Goal: Task Accomplishment & Management: Manage account settings

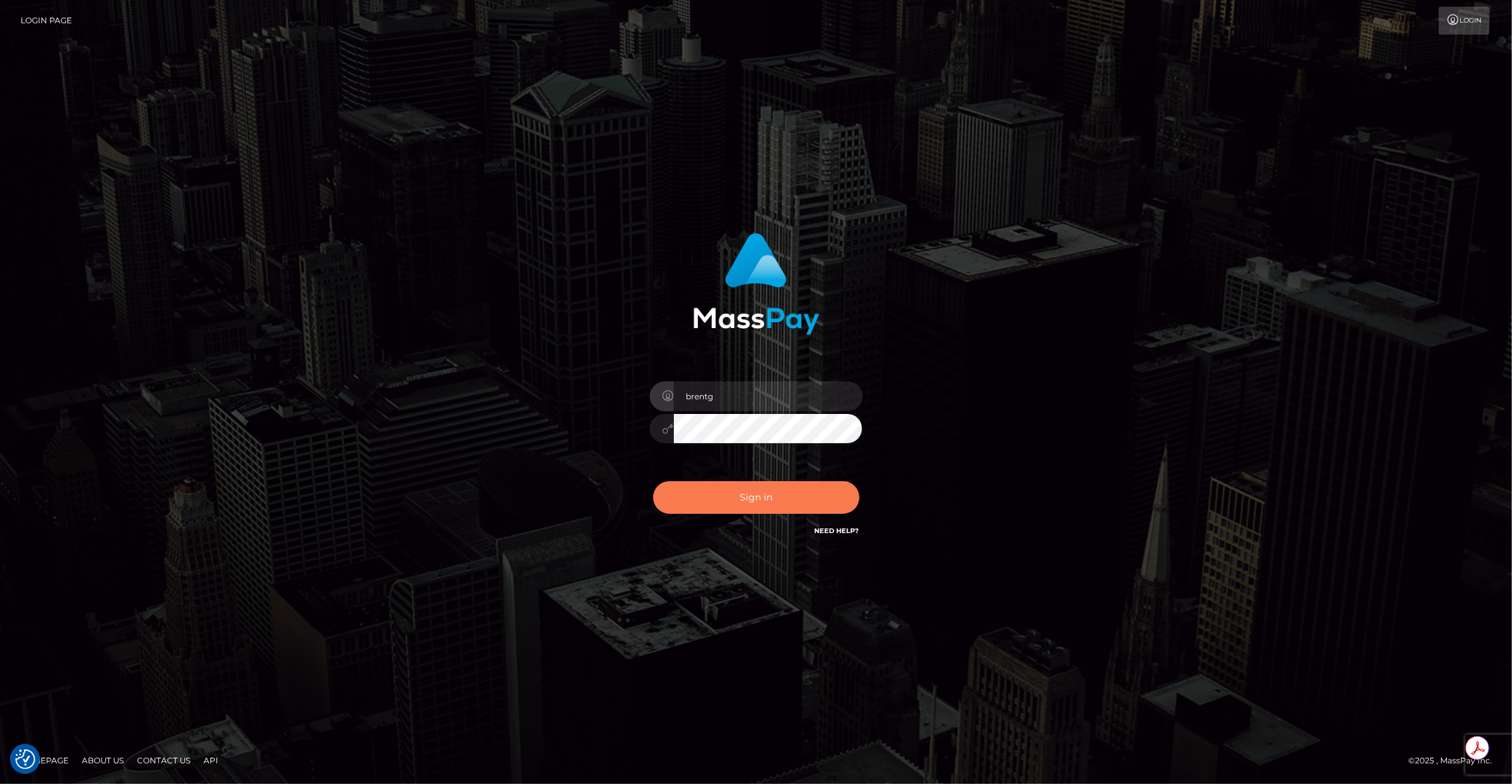
click at [754, 510] on button "Sign in" at bounding box center [757, 497] width 207 height 33
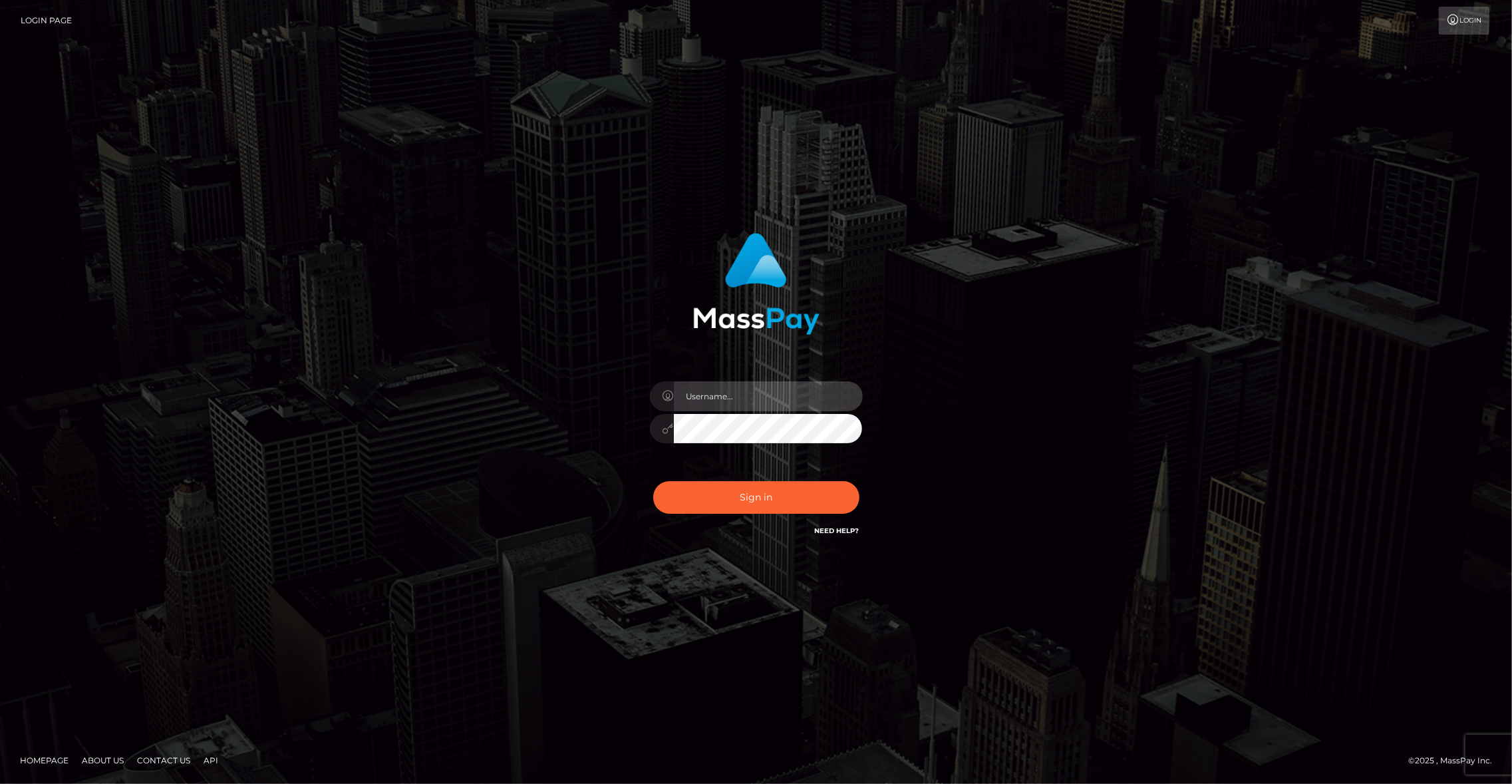
type input "brentg"
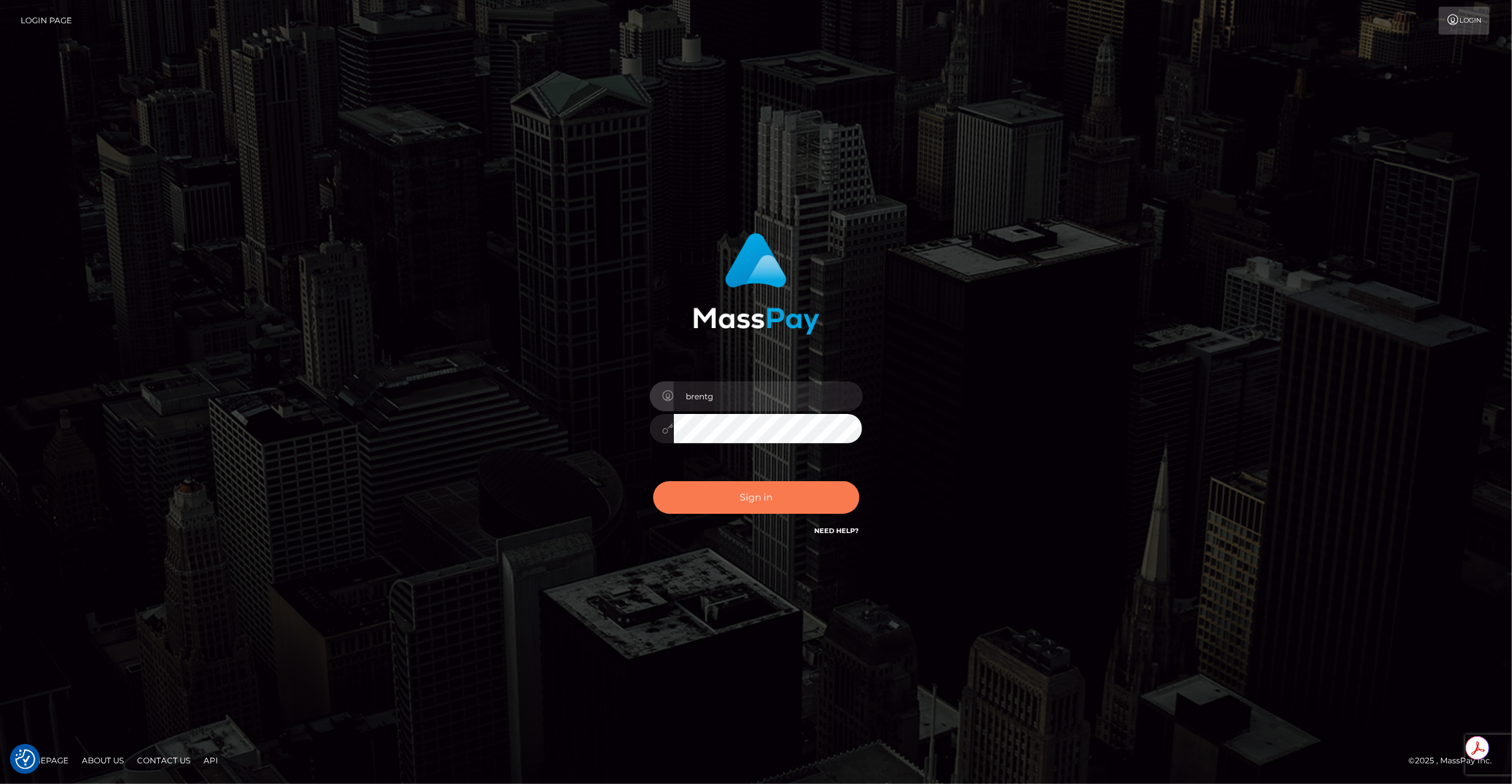
click at [754, 510] on button "Sign in" at bounding box center [757, 497] width 207 height 33
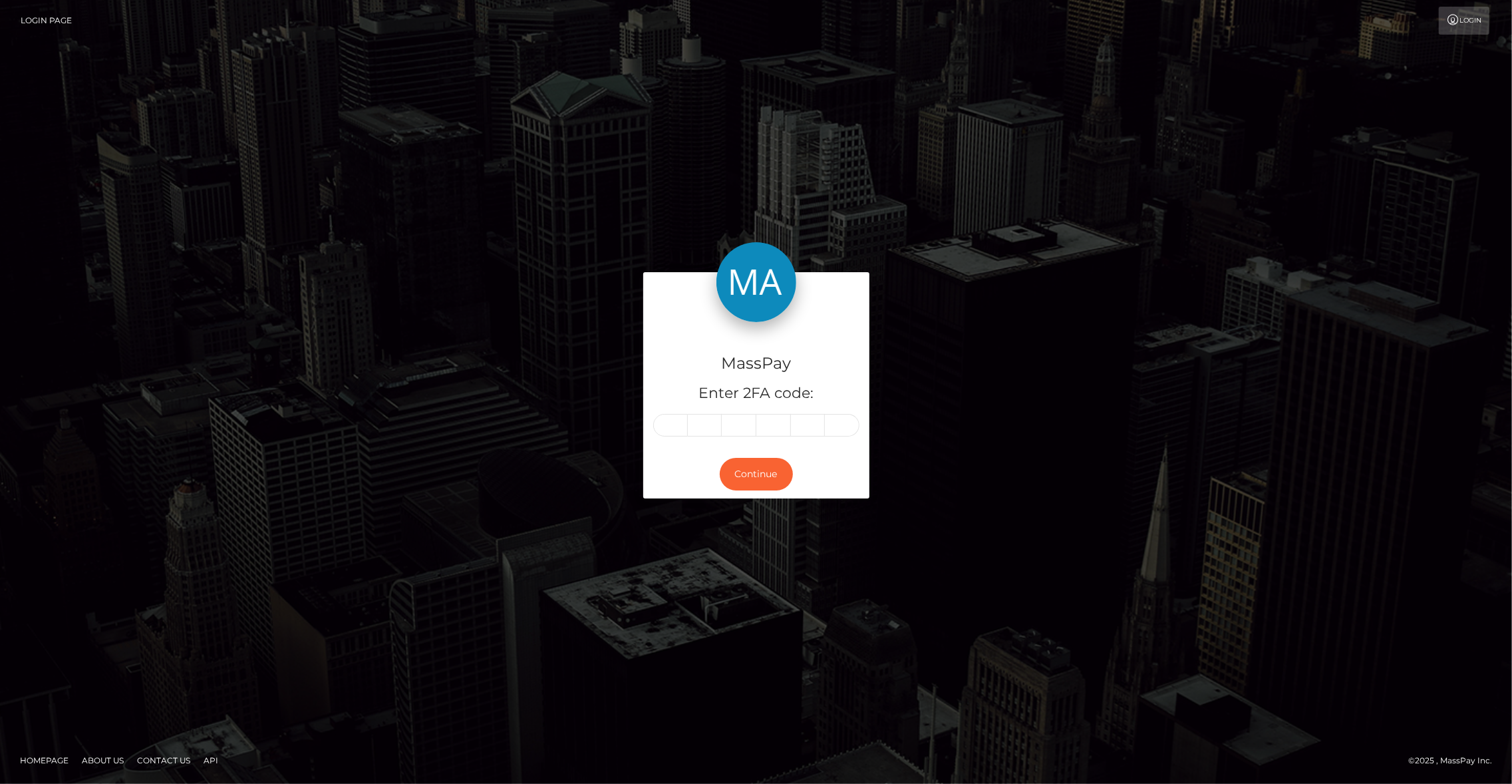
type input "9"
type input "6"
type input "8"
type input "2"
type input "1"
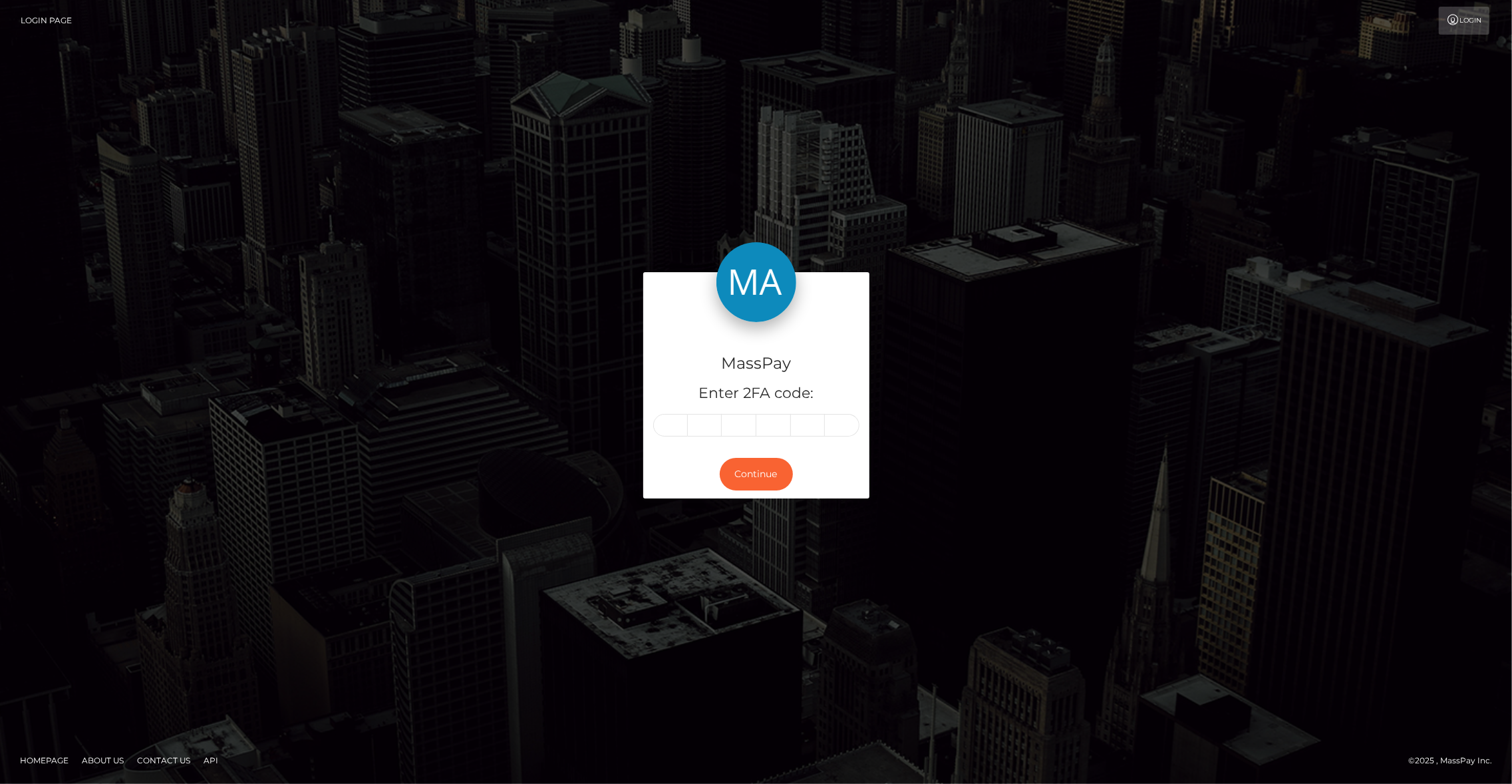
type input "7"
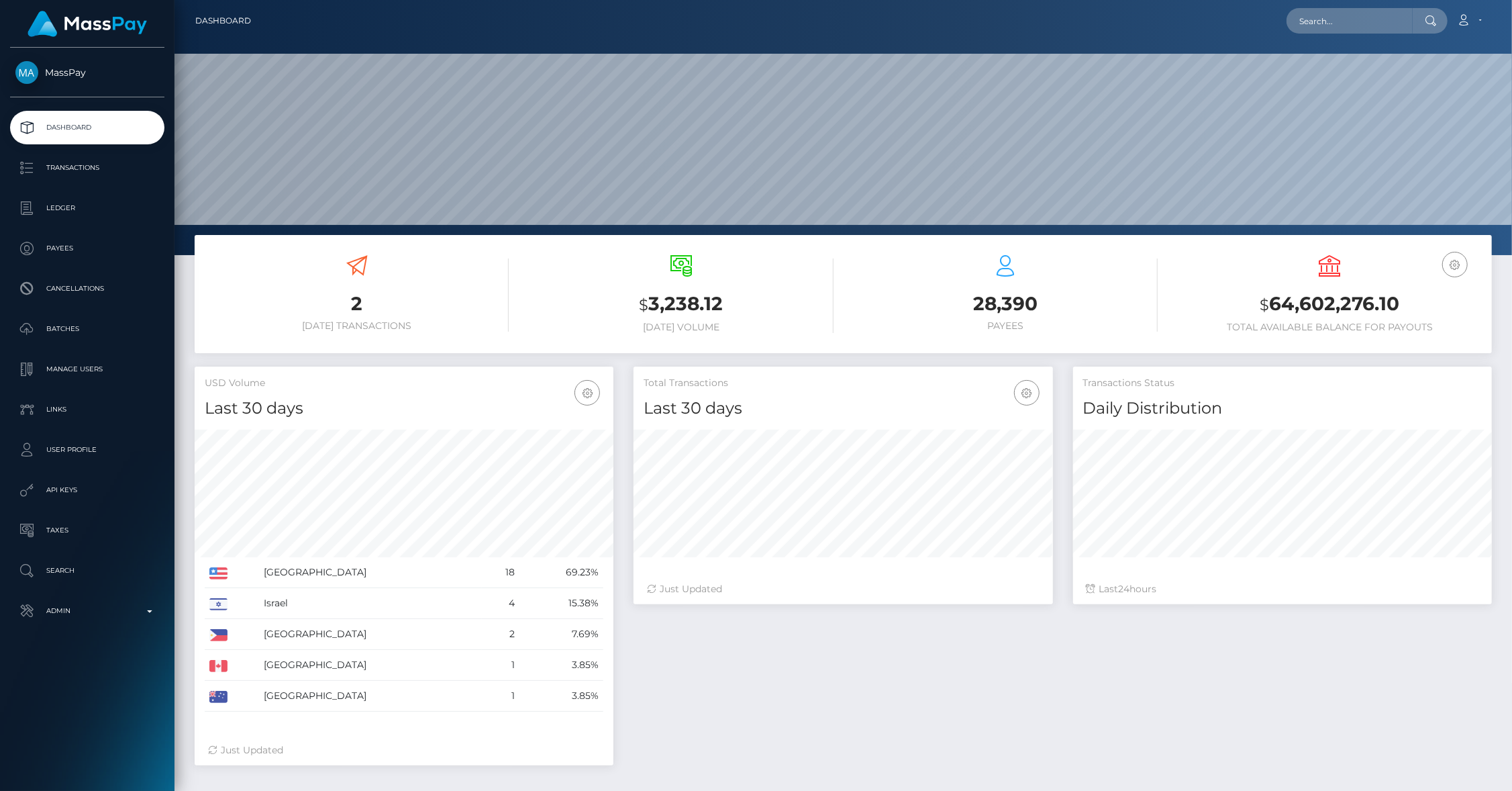
scroll to position [238, 420]
click at [1315, 31] on input "text" at bounding box center [1349, 21] width 126 height 26
paste input "pout_LDehKXSG5n8BJ"
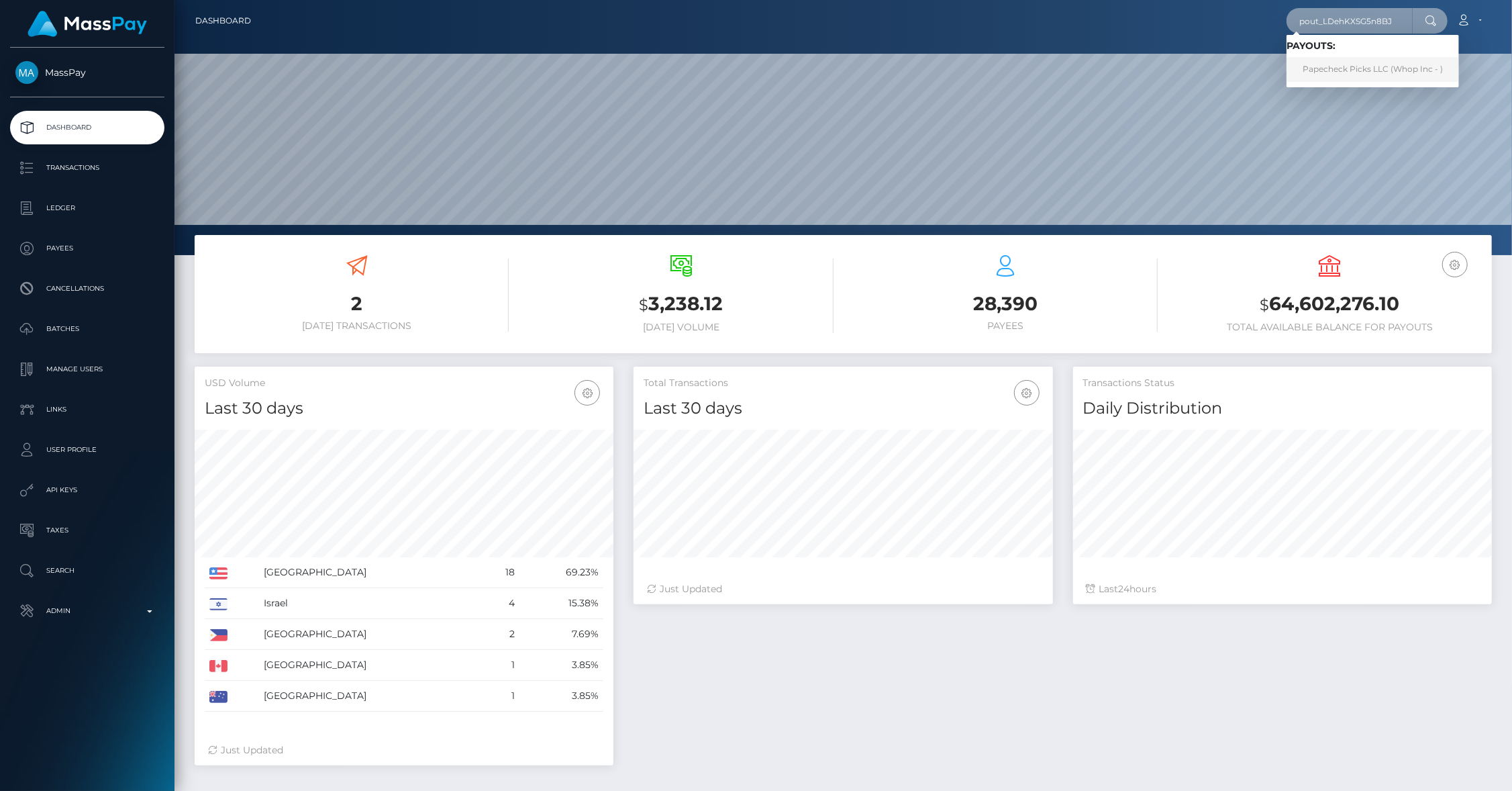
type input "pout_LDehKXSG5n8BJ"
click at [1358, 66] on link "​Papecheck Picks LLC (Whop Inc - )" at bounding box center [1373, 69] width 172 height 25
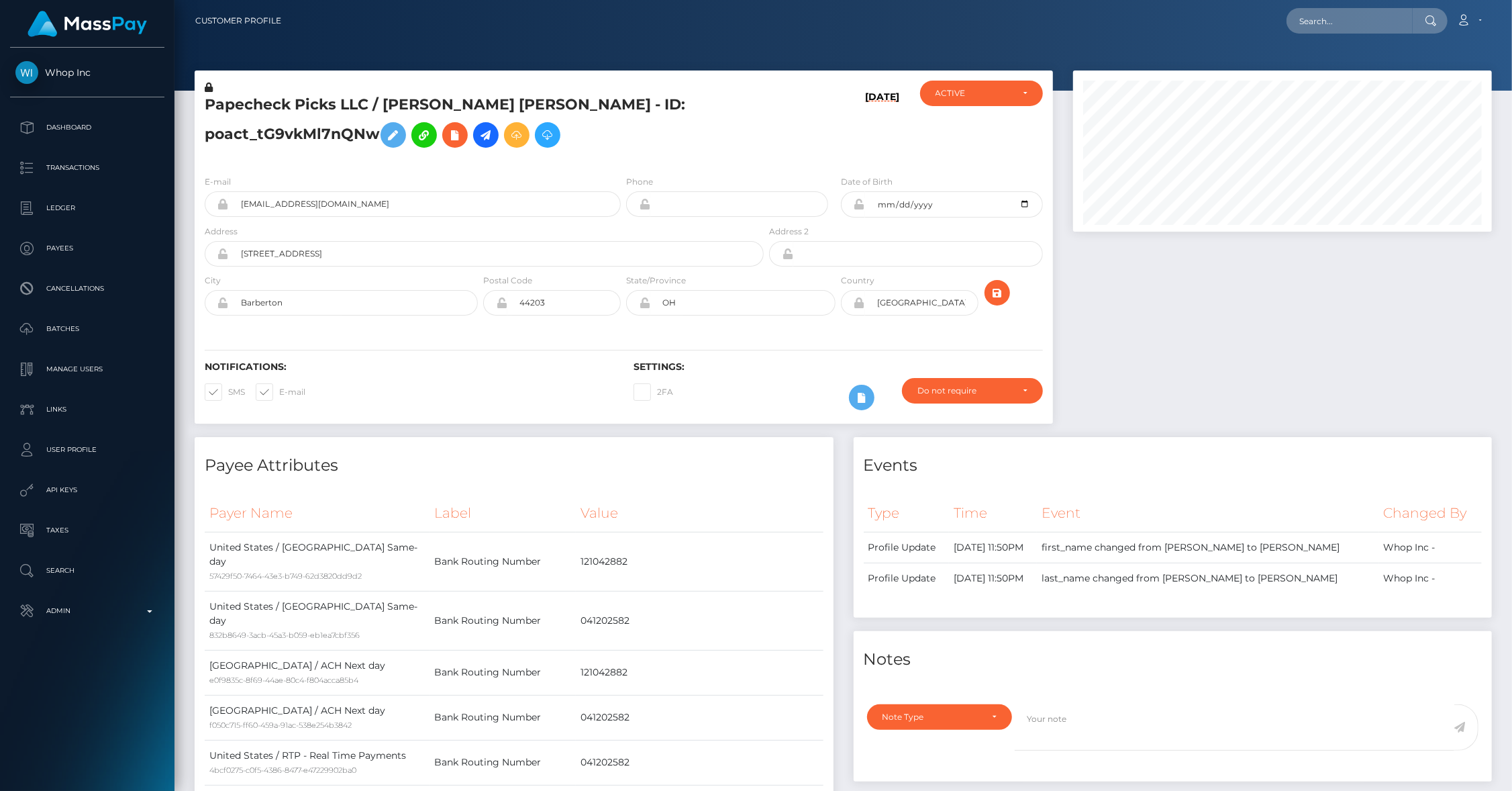
scroll to position [161, 420]
click at [1175, 331] on div at bounding box center [1282, 253] width 439 height 367
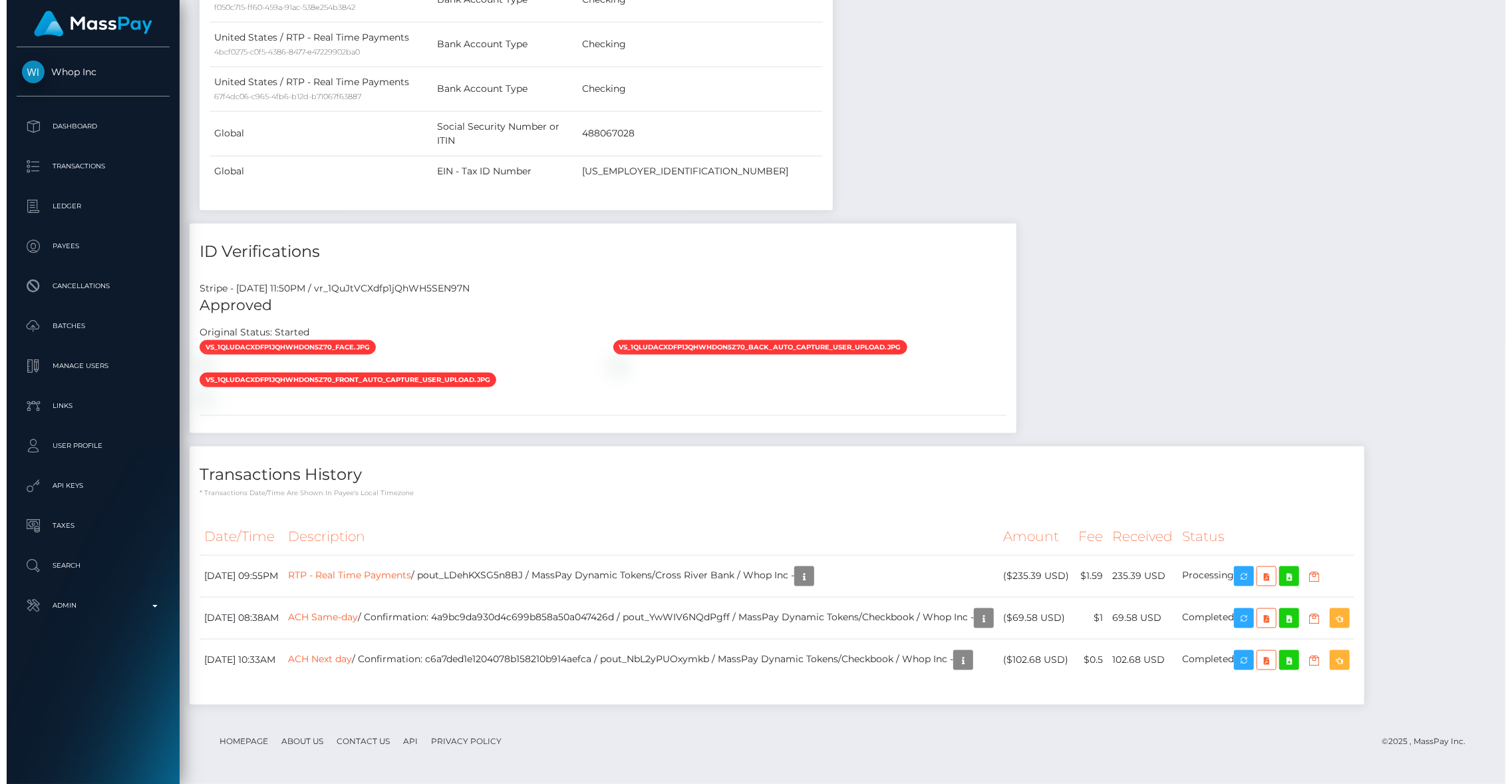
scroll to position [1669, 0]
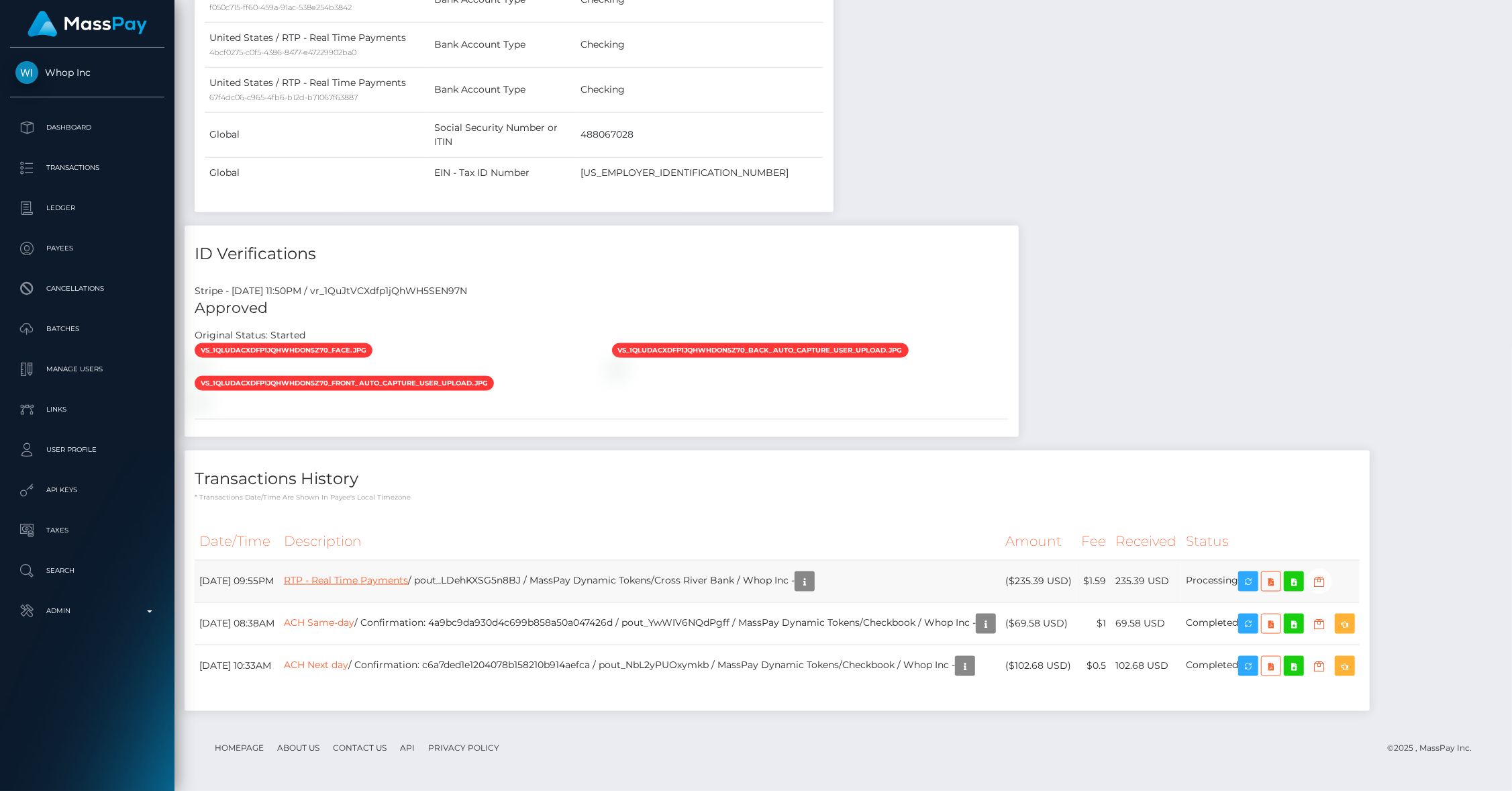
click at [384, 584] on link "RTP - Real Time Payments" at bounding box center [346, 580] width 124 height 12
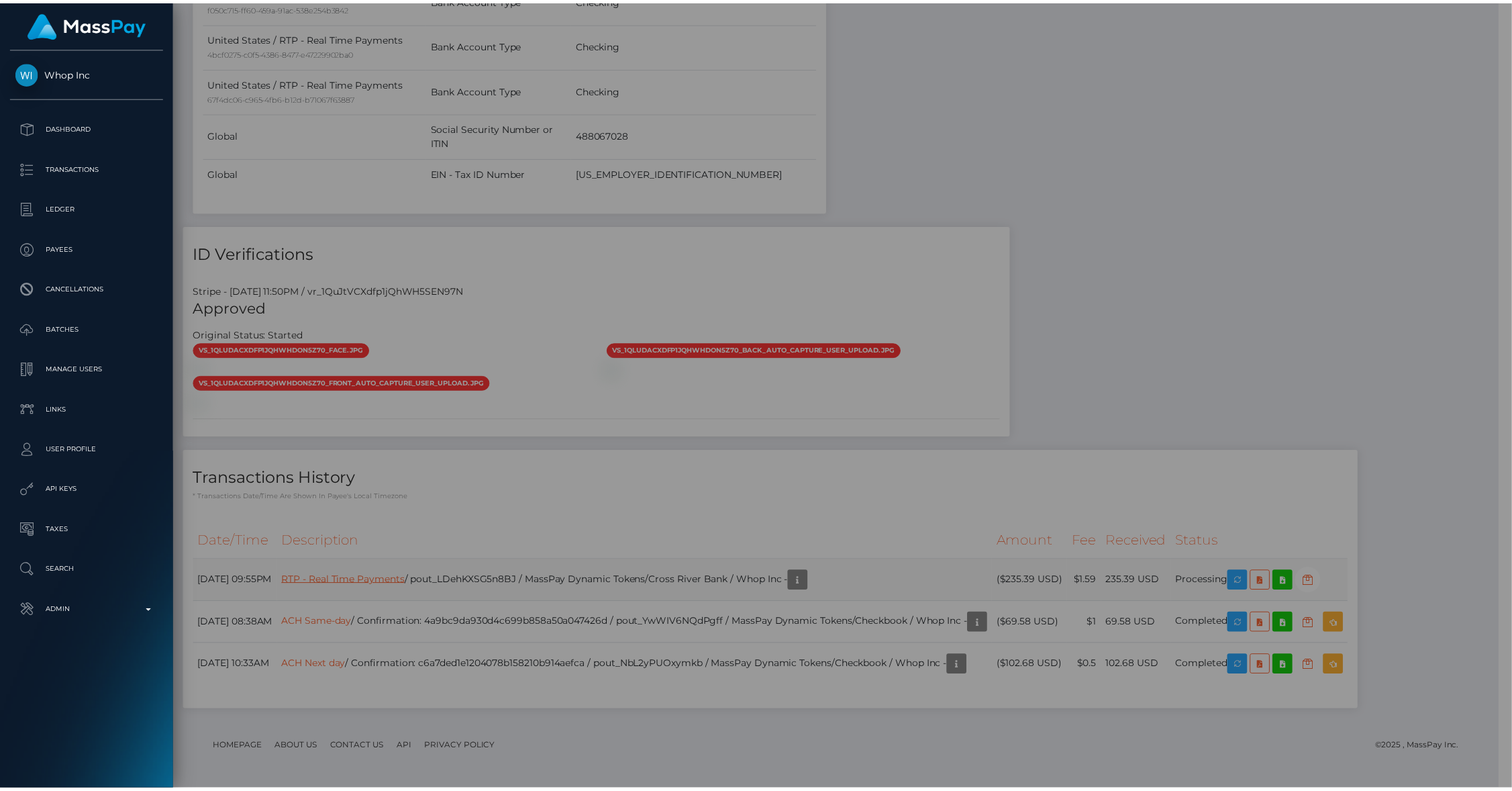
scroll to position [671034, 670821]
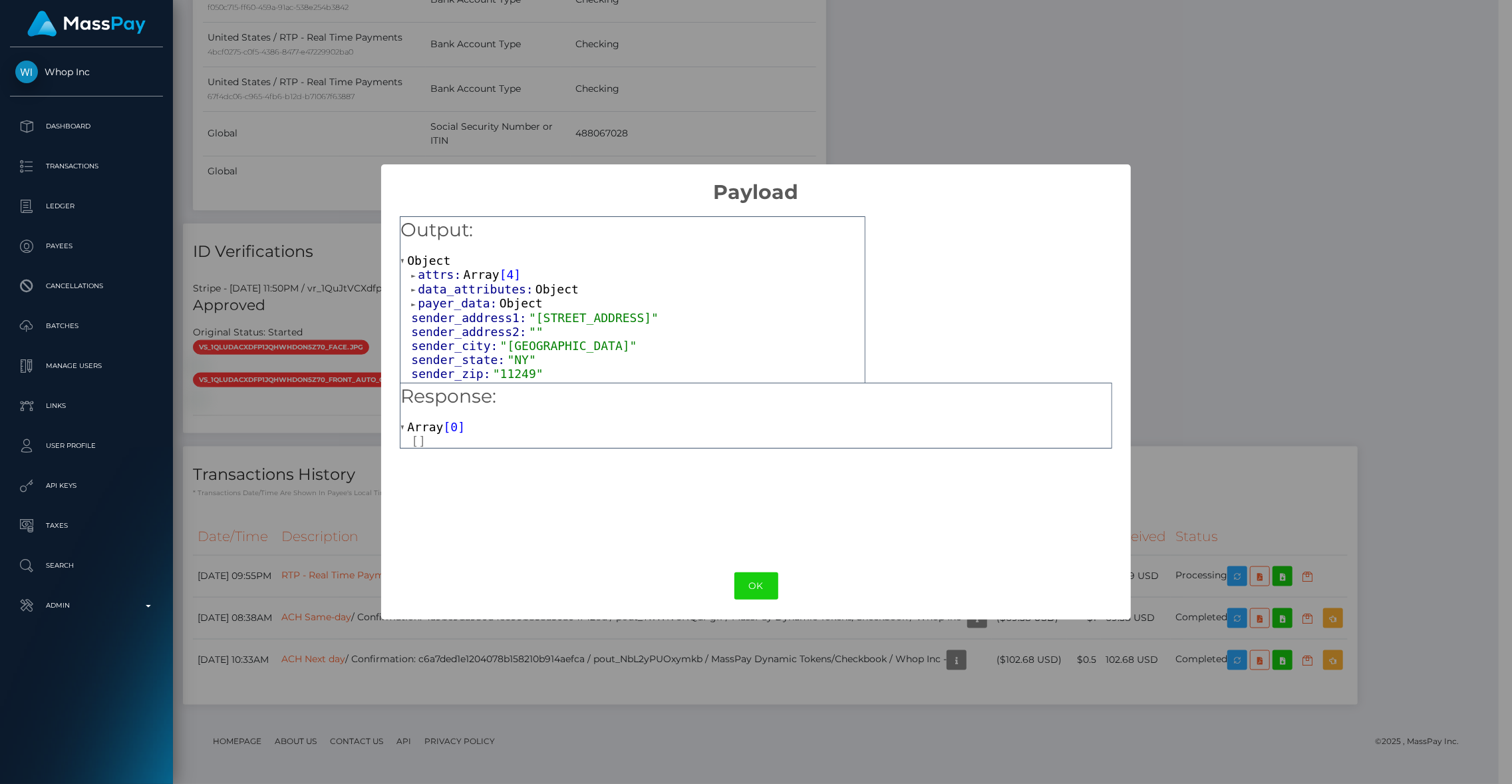
click at [420, 439] on div at bounding box center [761, 440] width 700 height 14
click at [742, 575] on button "OK" at bounding box center [756, 585] width 44 height 27
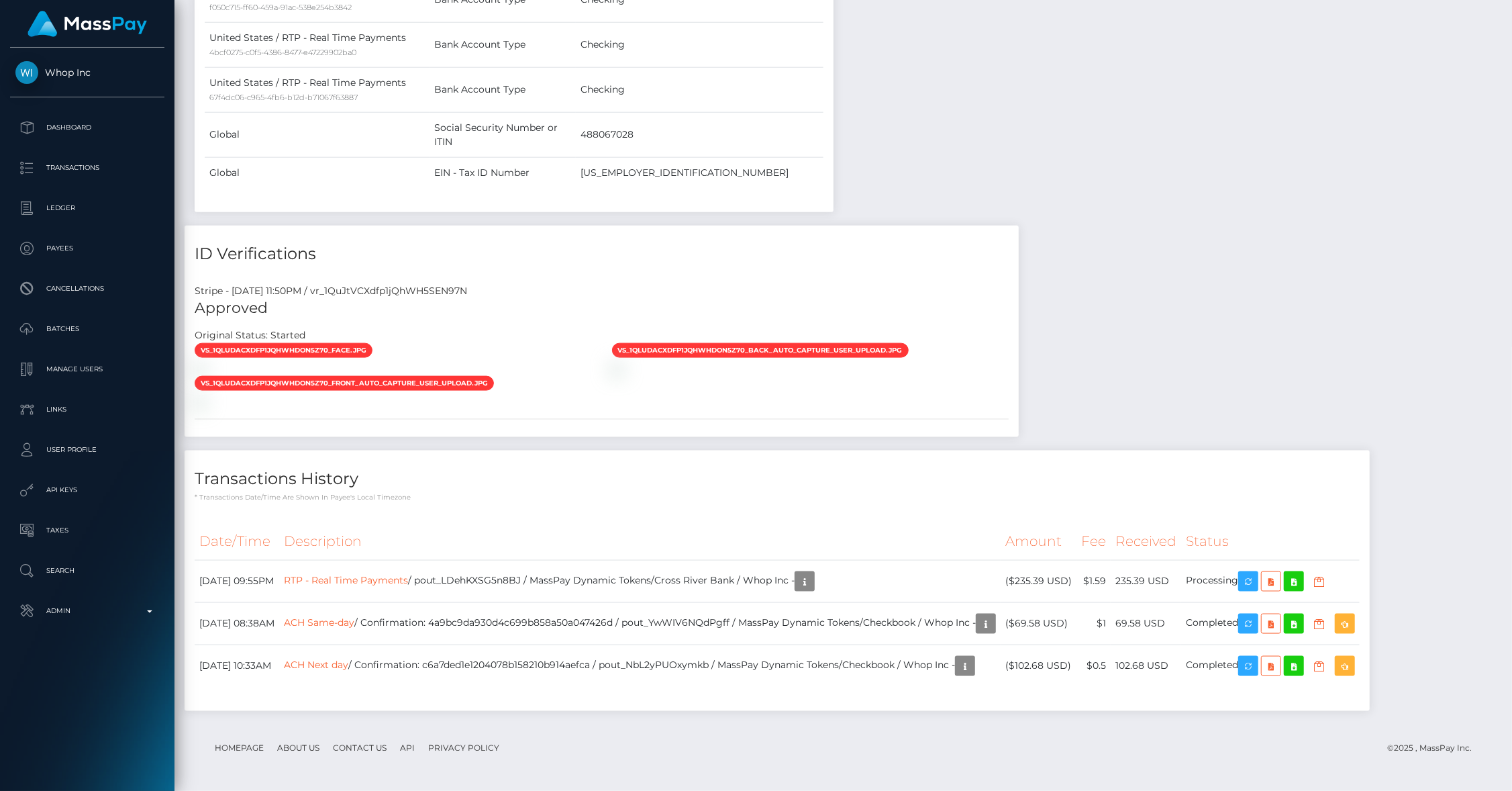
click at [886, 475] on h4 "Transactions History" at bounding box center [777, 478] width 1165 height 24
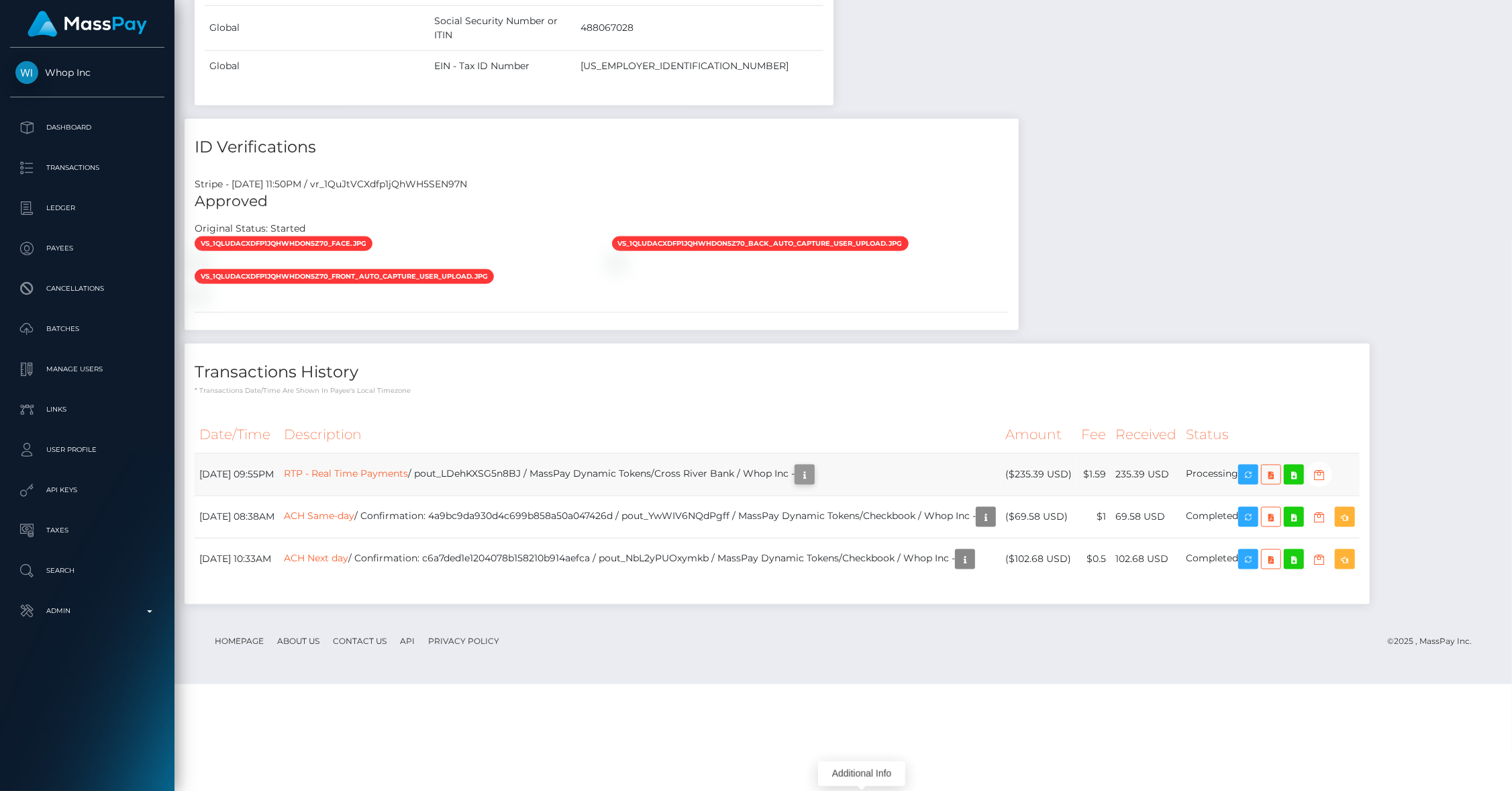
click at [813, 483] on icon "button" at bounding box center [804, 475] width 16 height 17
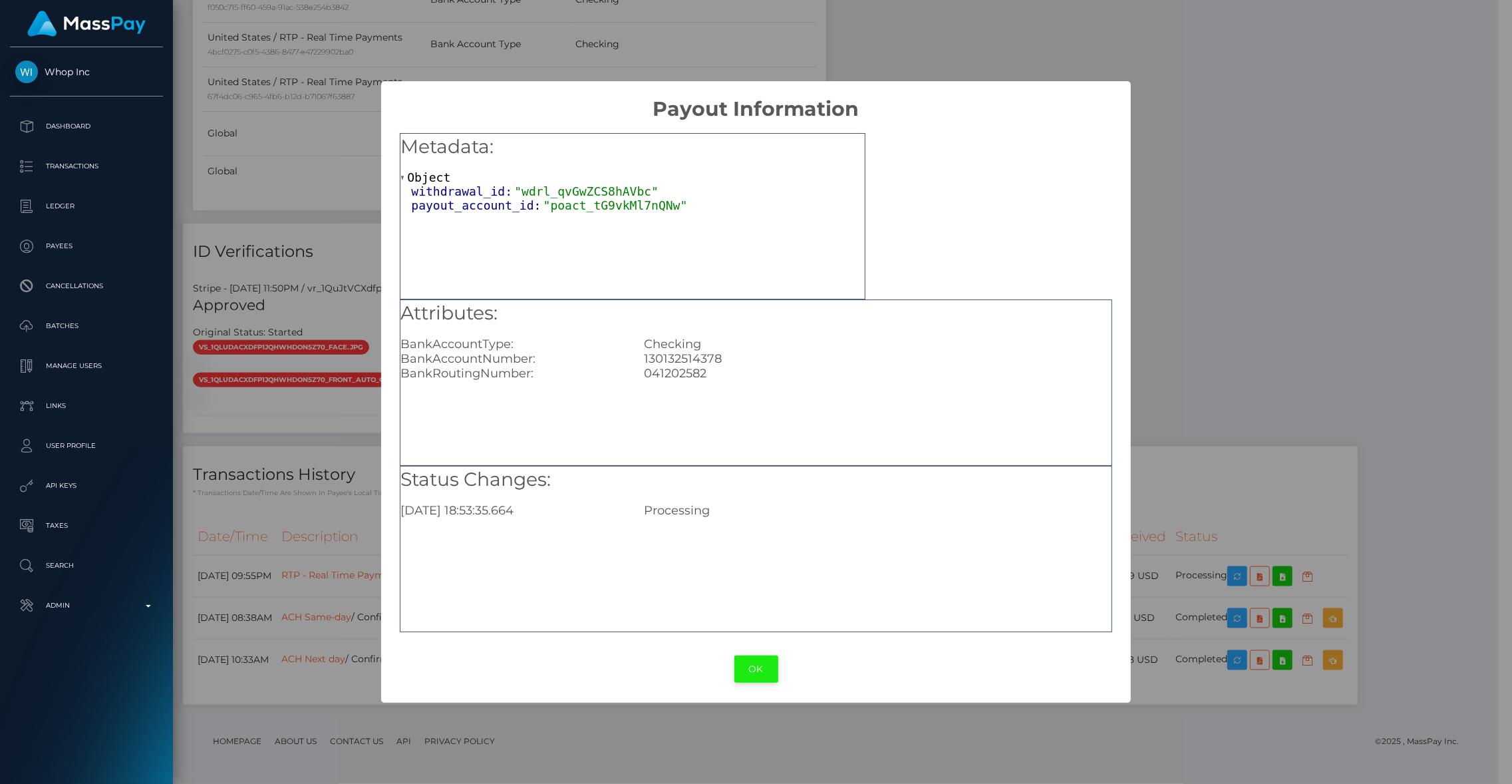
click at [758, 679] on button "OK" at bounding box center [756, 669] width 44 height 27
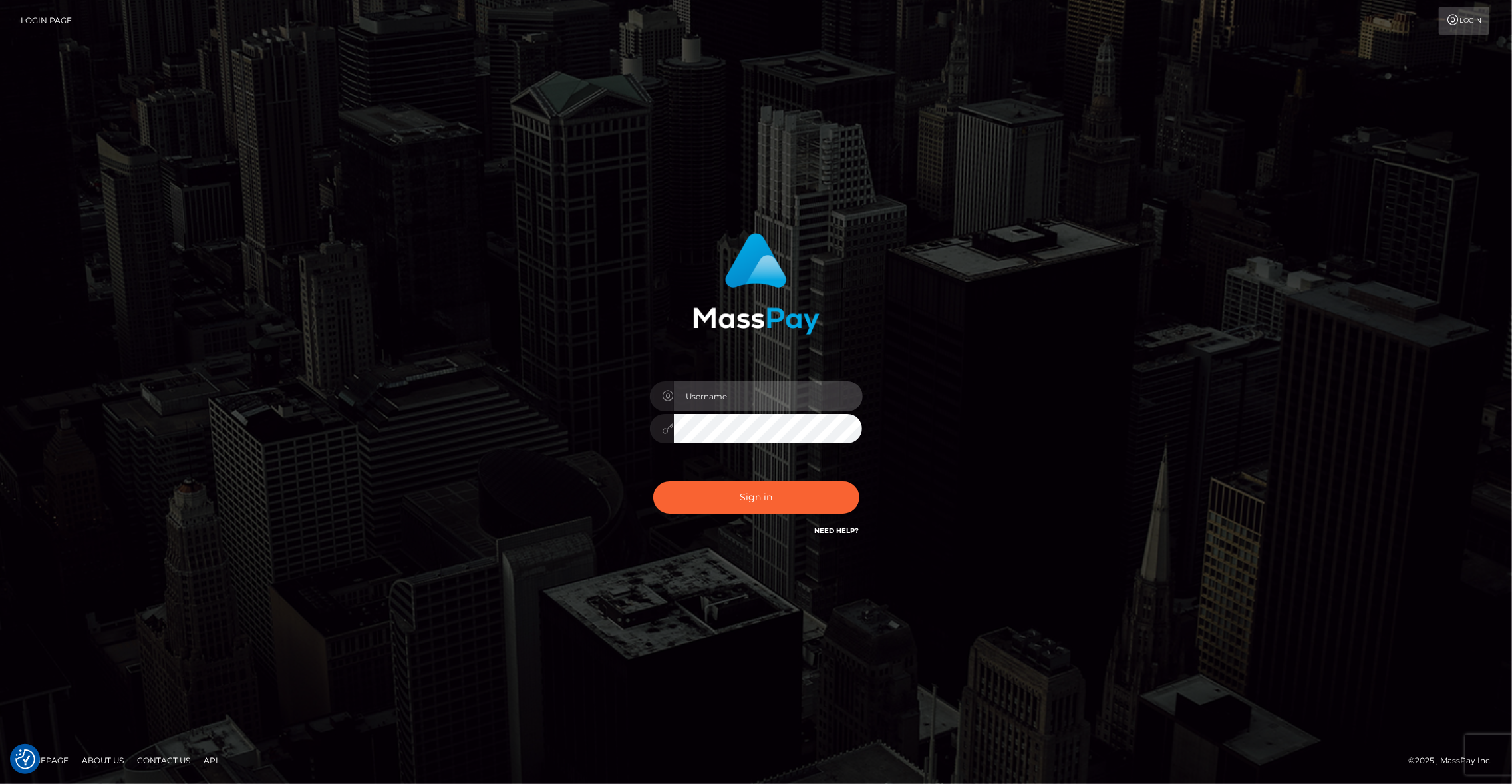
type input "brentg"
click at [760, 503] on button "Sign in" at bounding box center [757, 497] width 207 height 33
type input "brentg"
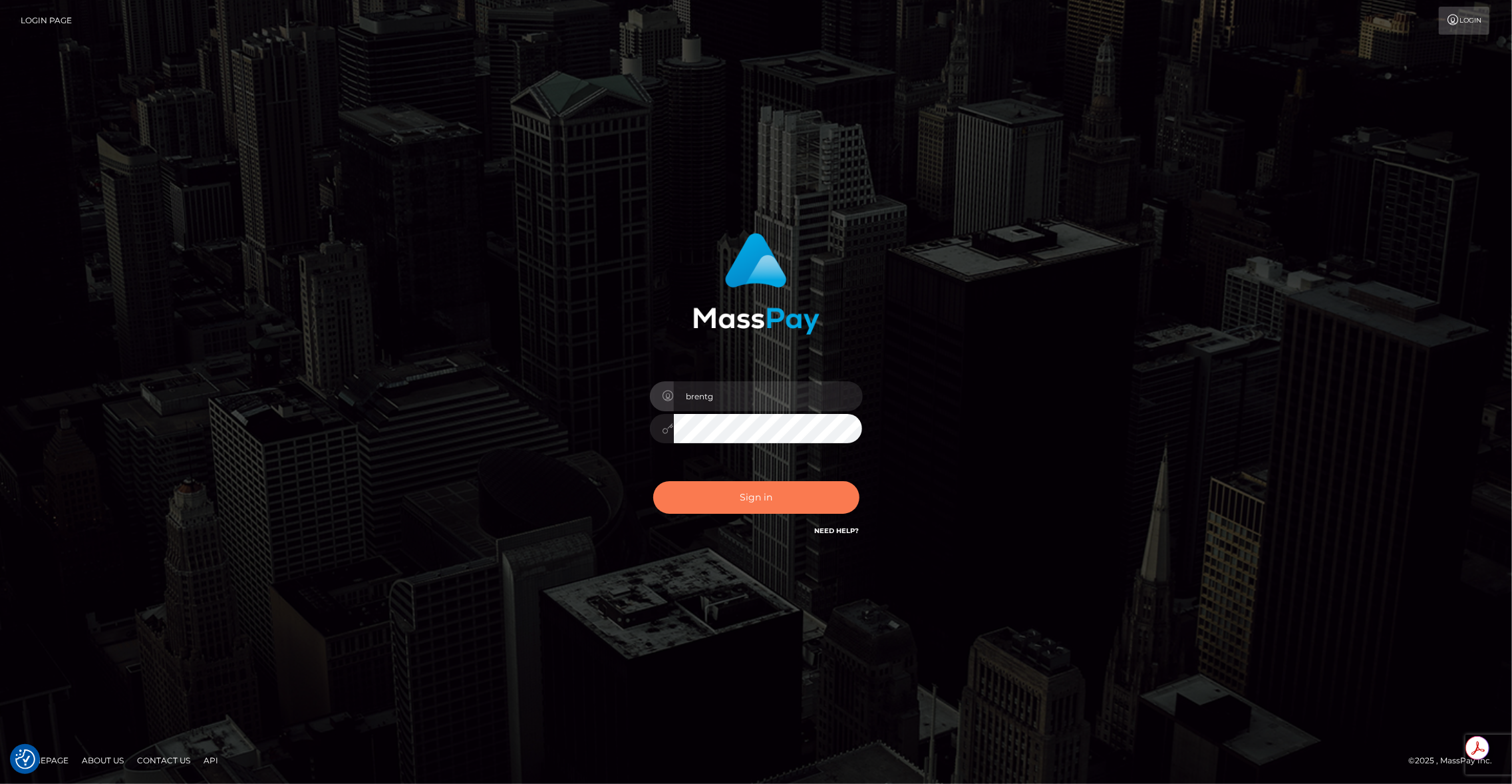
click at [747, 492] on button "Sign in" at bounding box center [757, 497] width 207 height 33
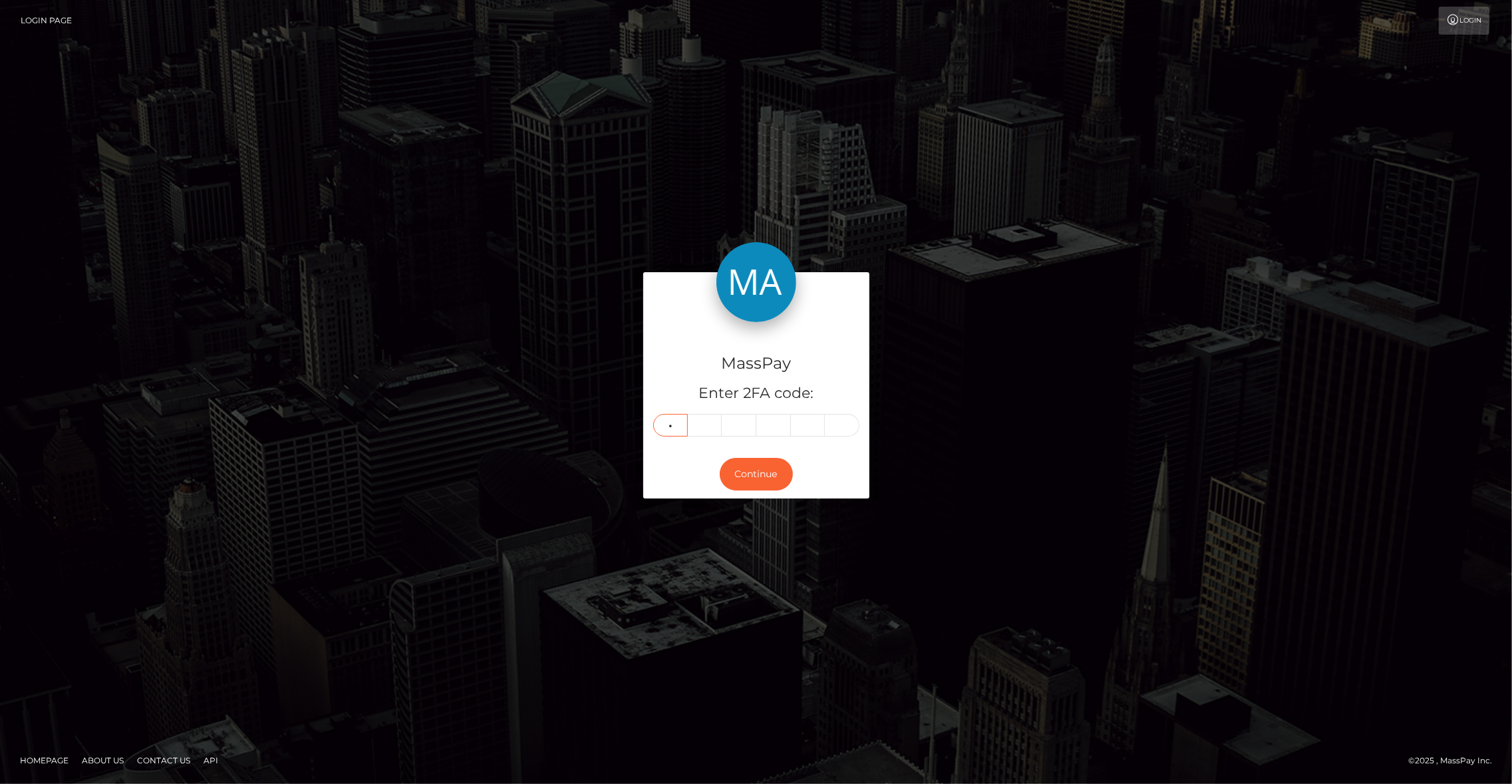
type input "6"
type input "8"
type input "6"
type input "8"
type input "1"
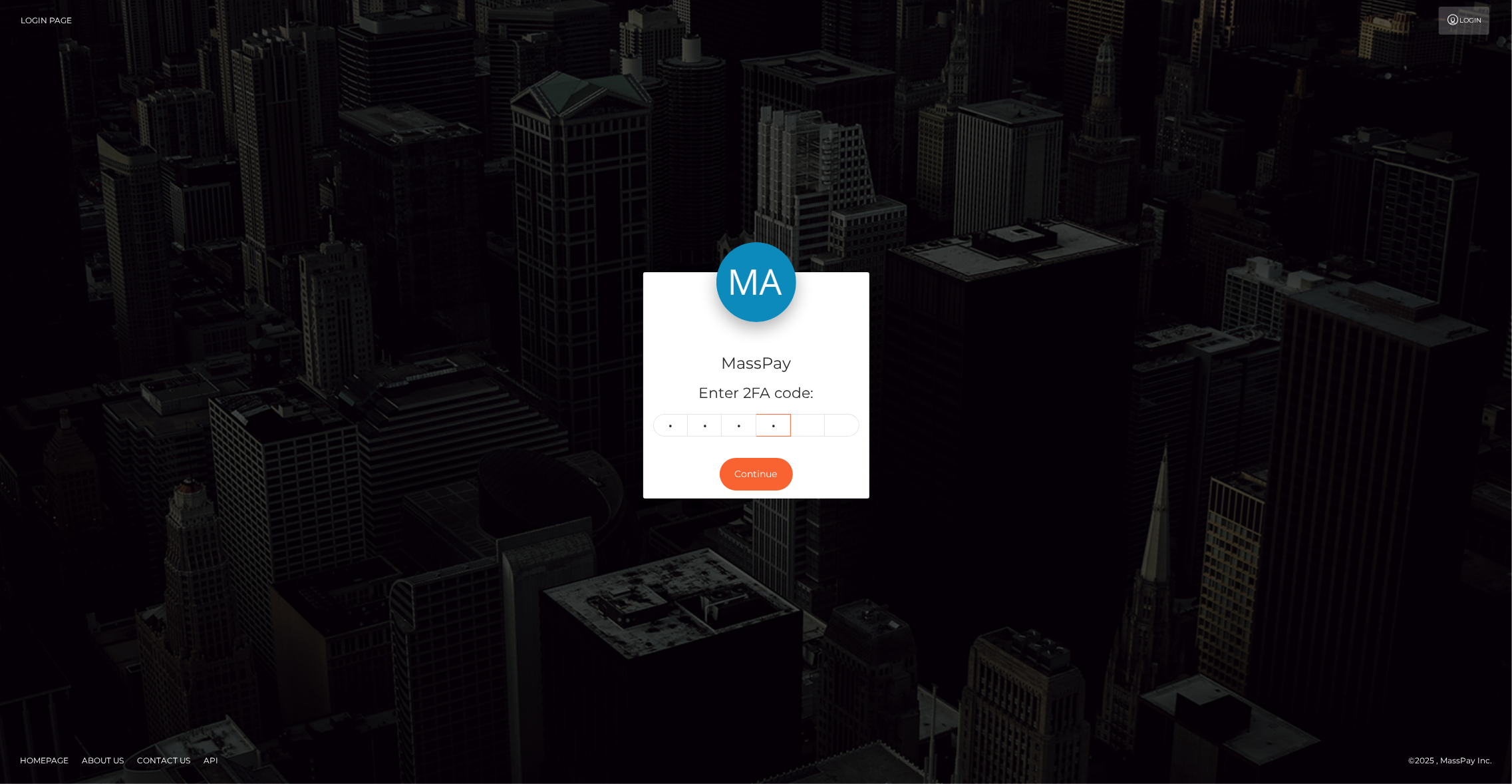
type input "7"
type input "3"
type input "2"
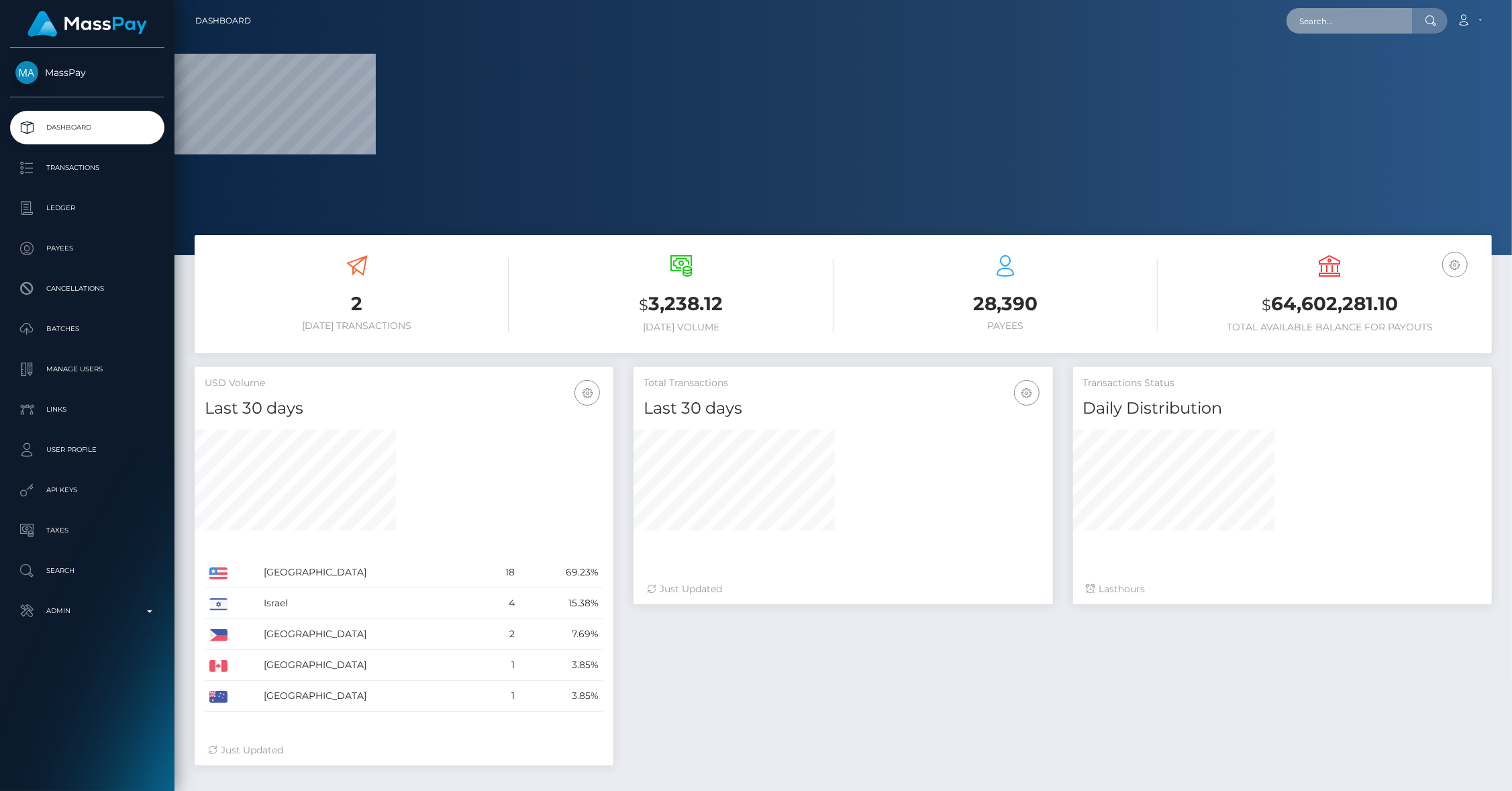
click at [1333, 32] on input "text" at bounding box center [1349, 21] width 126 height 26
paste input "pout_LDehKXSG5n8BJ"
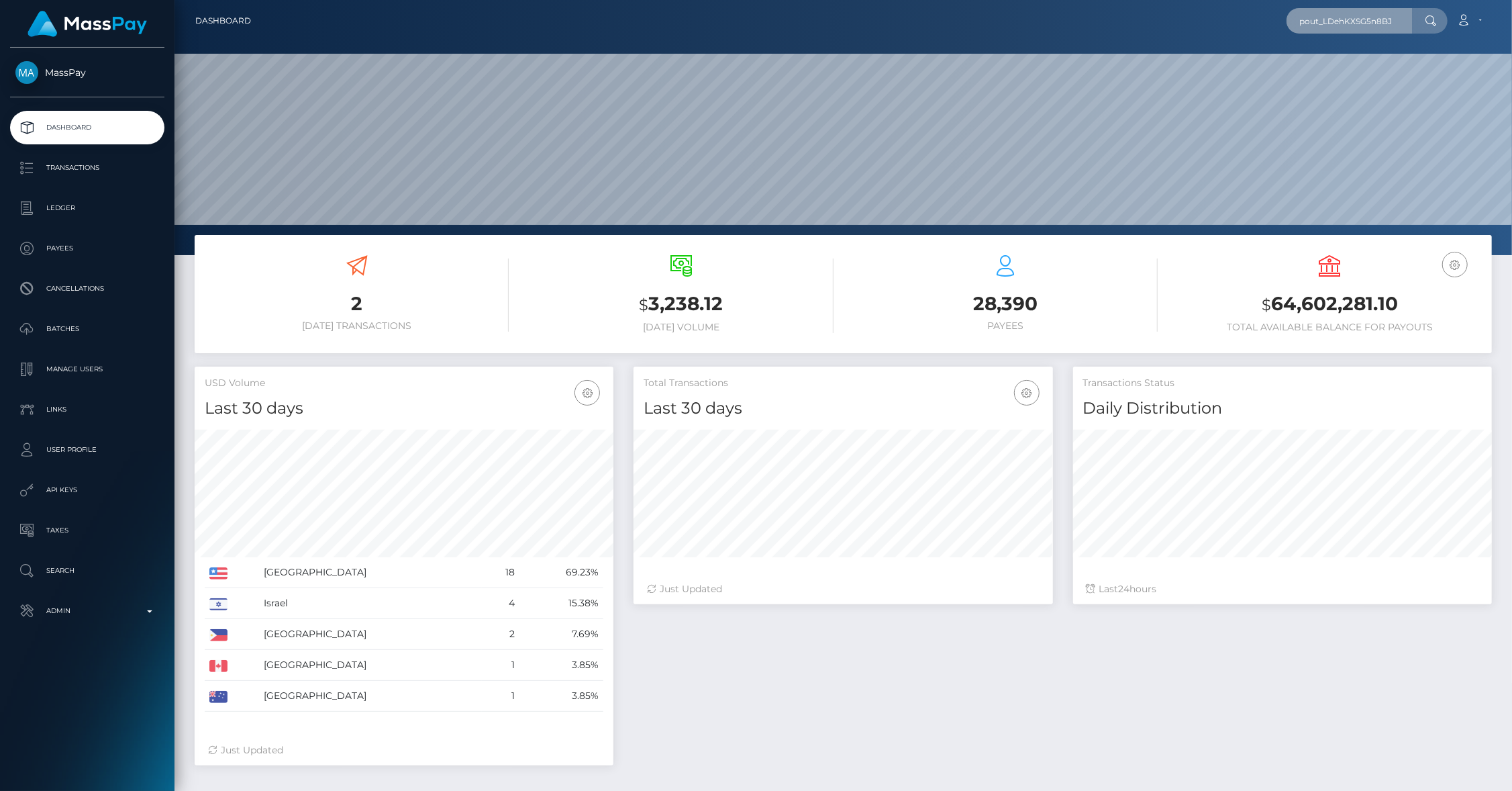
scroll to position [238, 420]
type input "pout_LDehKXSG5n8BJ"
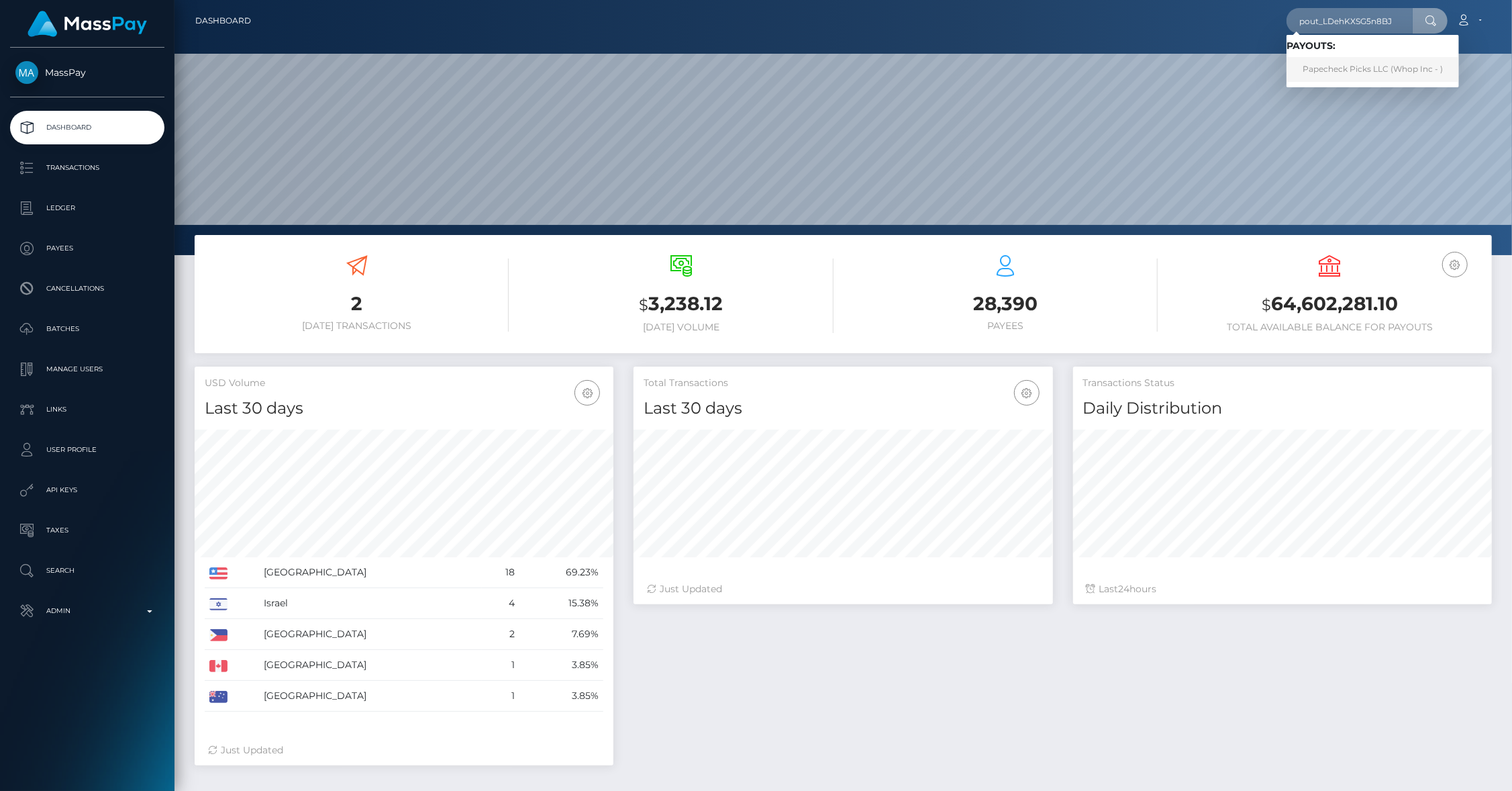
click at [1366, 68] on link "​Papecheck Picks LLC (Whop Inc - )" at bounding box center [1373, 69] width 172 height 25
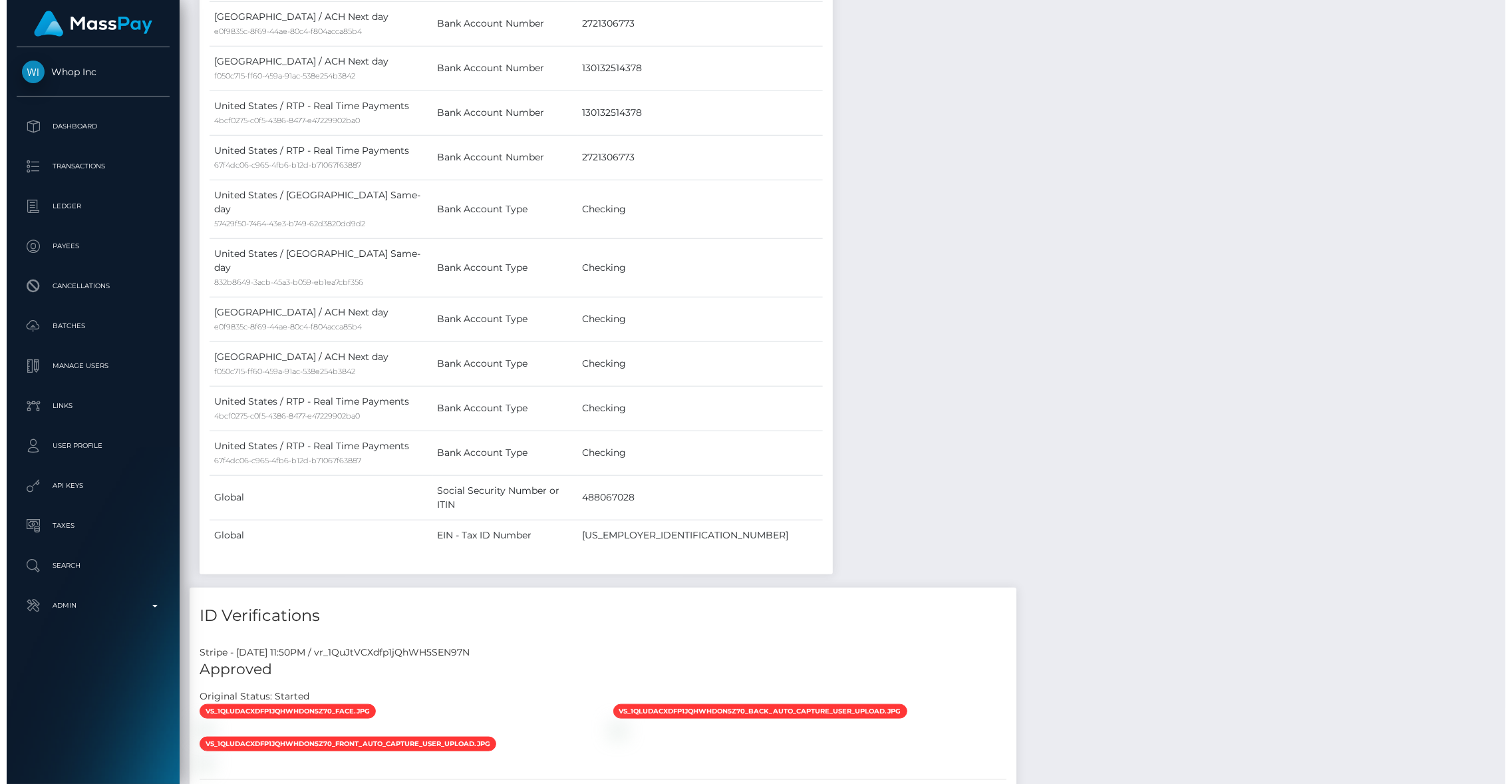
scroll to position [1588, 0]
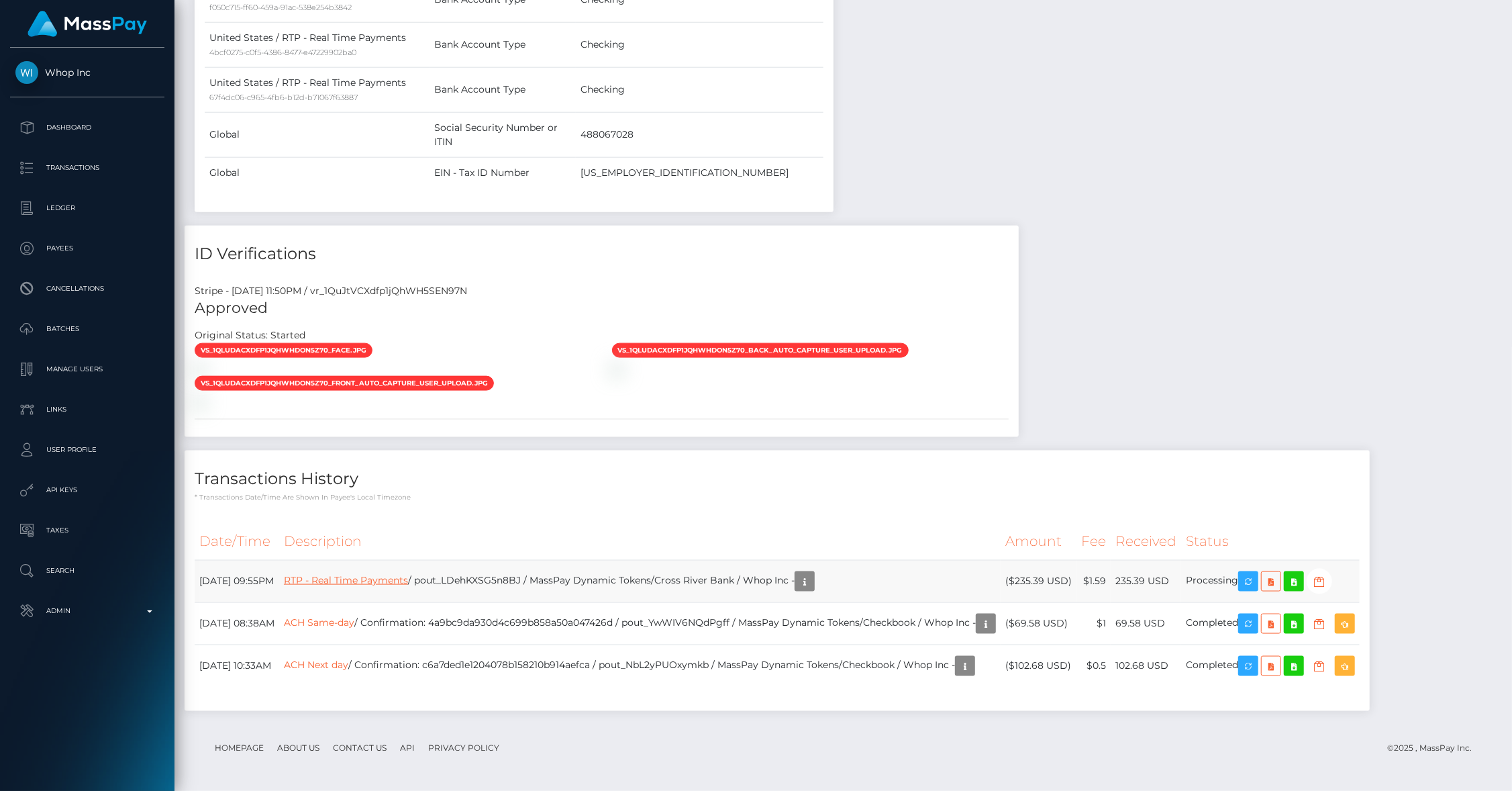
click at [408, 586] on link "RTP - Real Time Payments" at bounding box center [346, 580] width 124 height 12
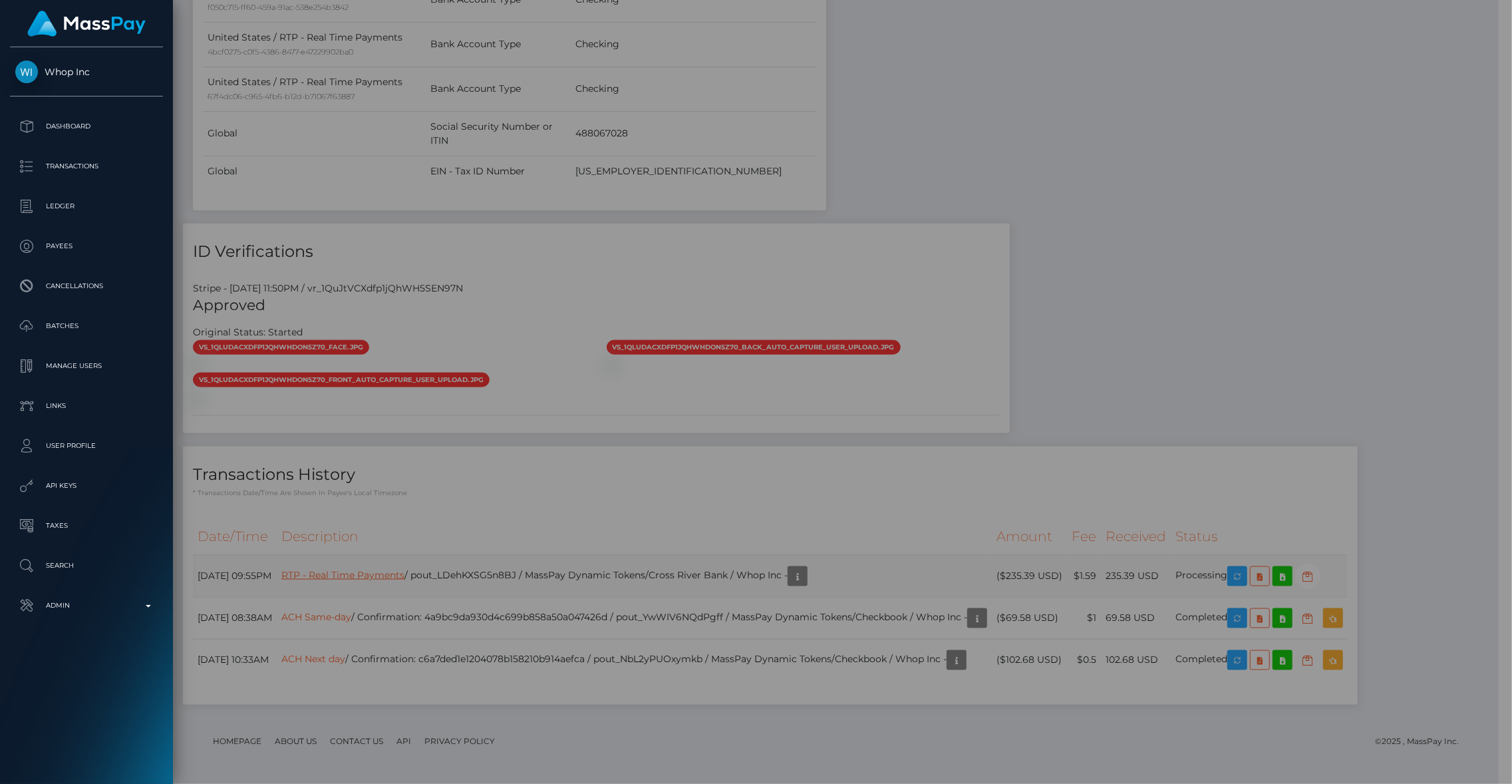
scroll to position [665096, 664988]
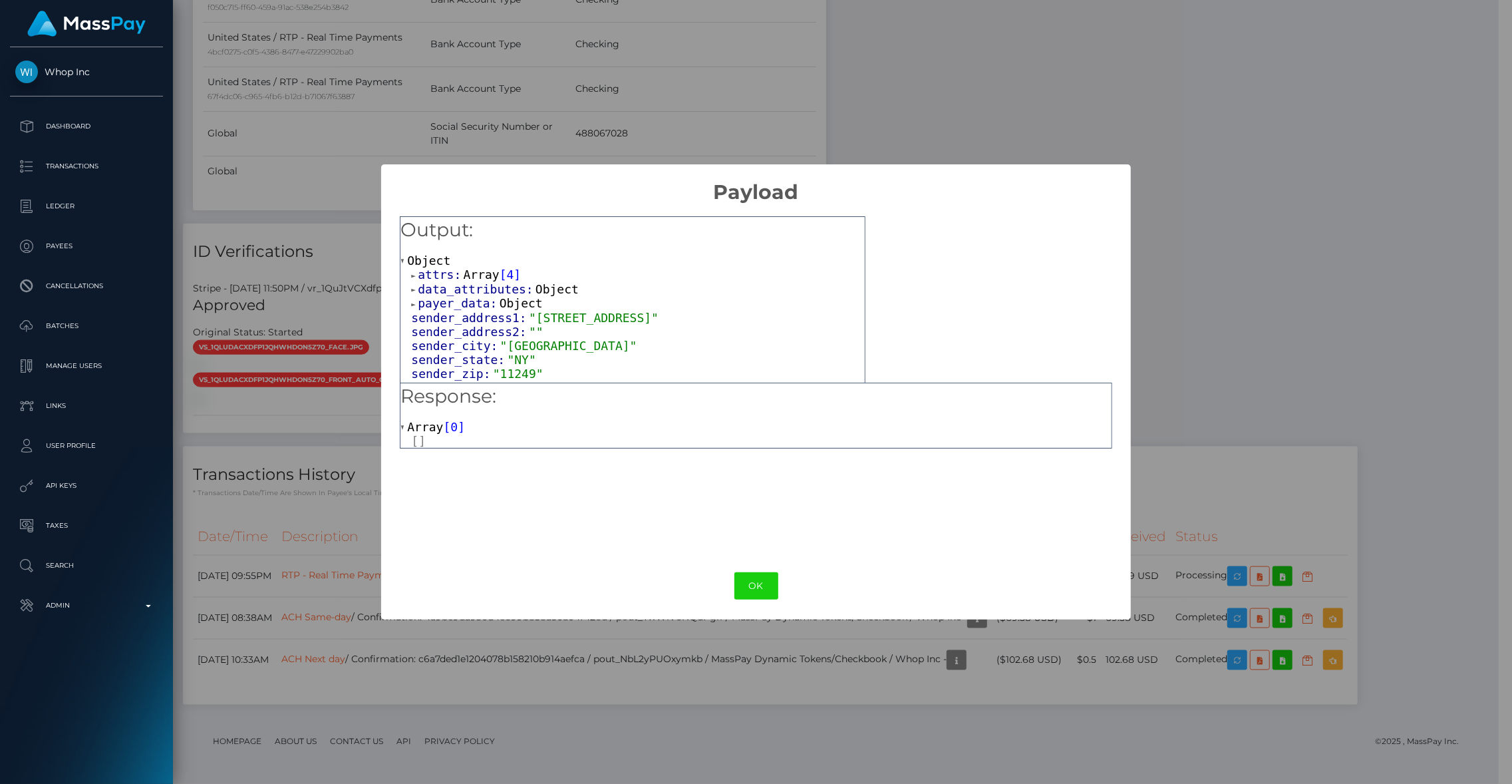
click at [457, 279] on span "attrs:" at bounding box center [440, 274] width 45 height 14
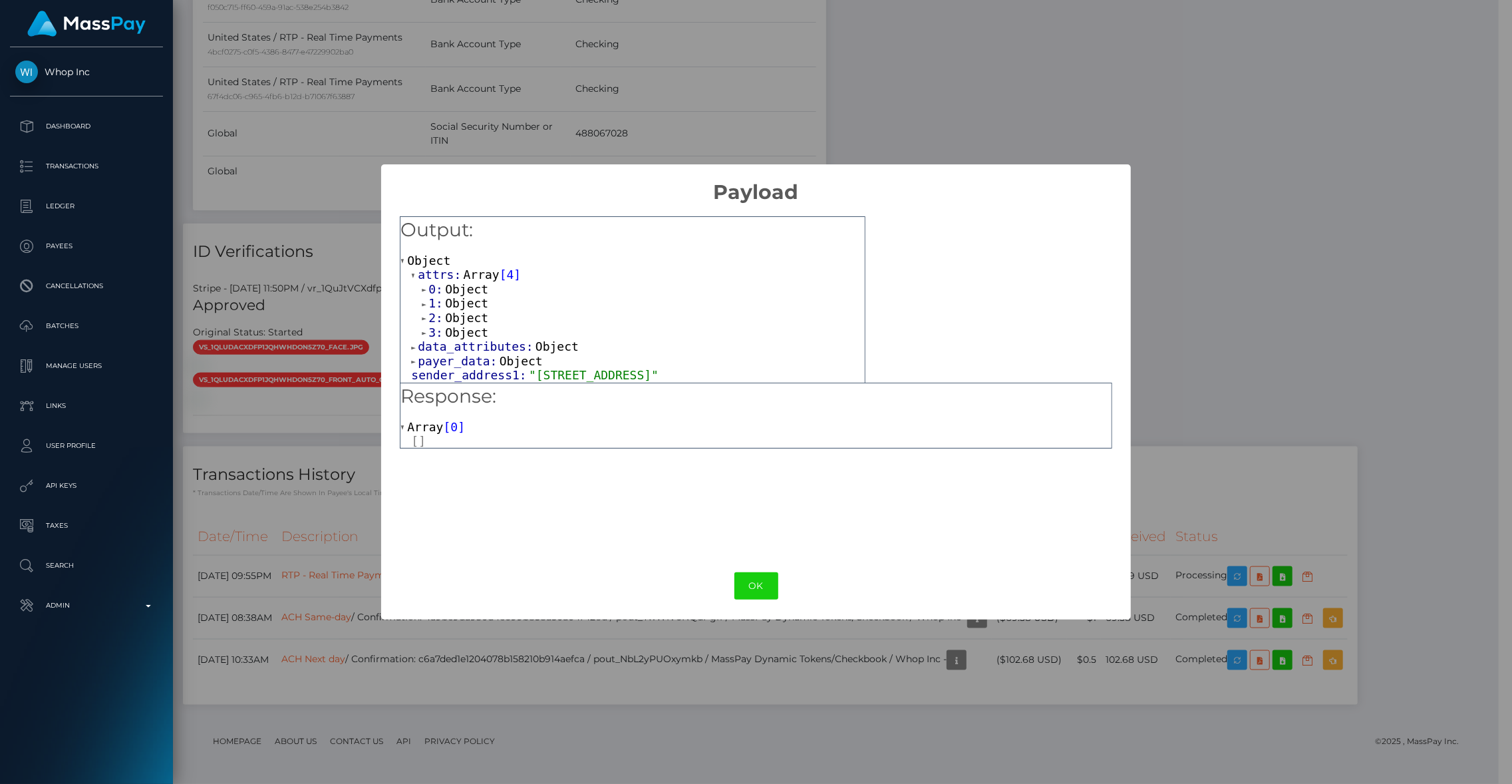
click at [452, 291] on span "Object" at bounding box center [467, 288] width 43 height 14
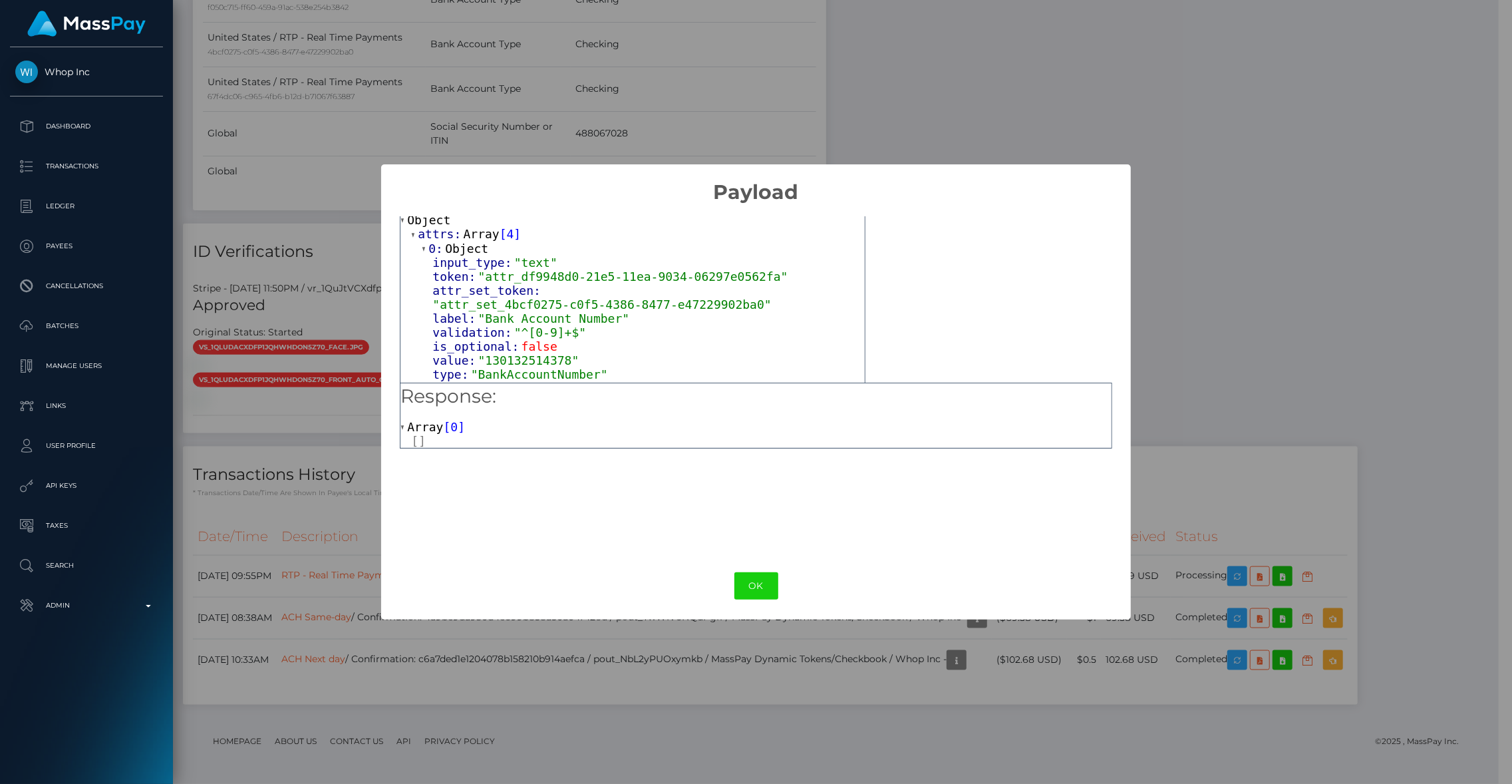
scroll to position [173, 0]
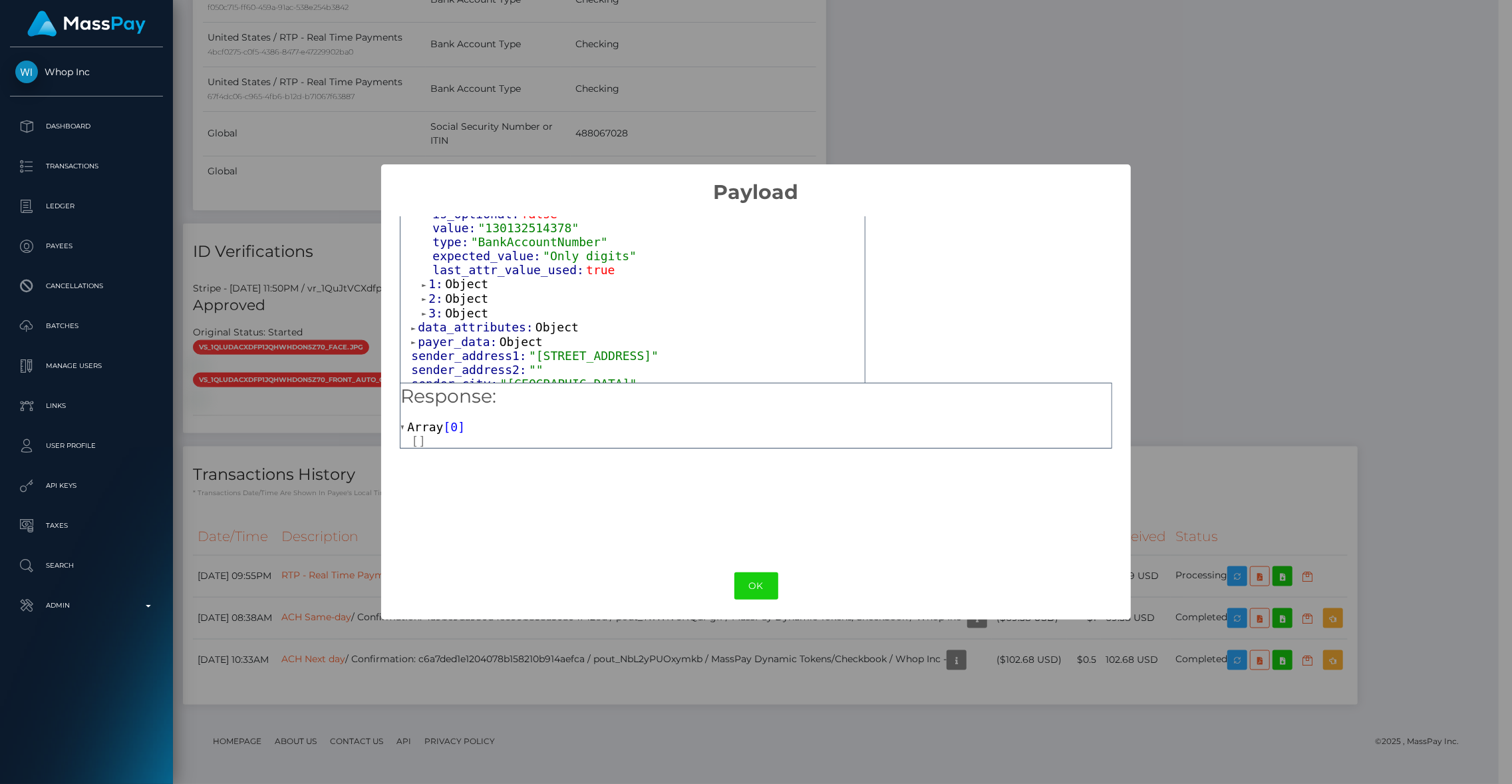
click at [476, 331] on span "data_attributes:" at bounding box center [476, 327] width 117 height 14
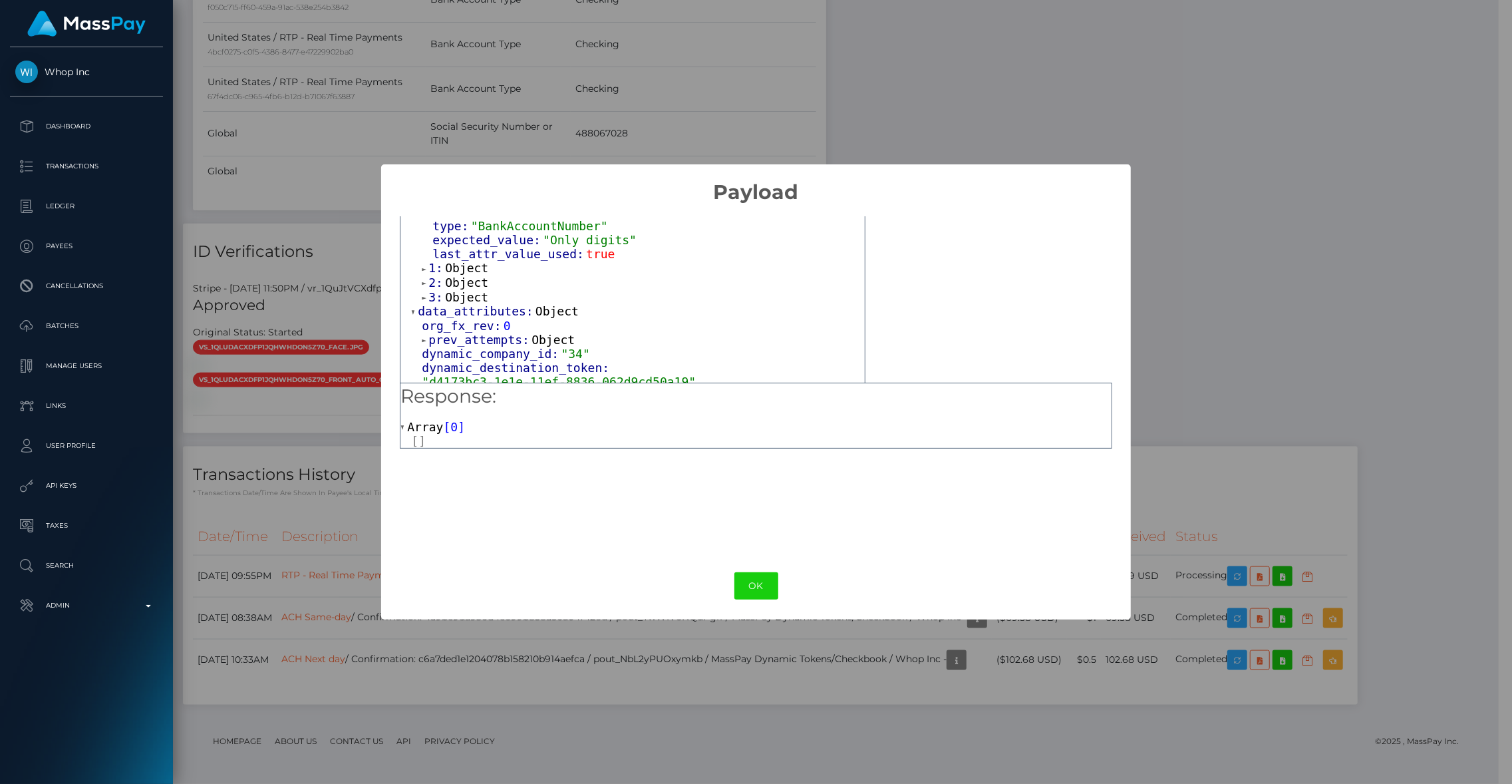
scroll to position [175, 0]
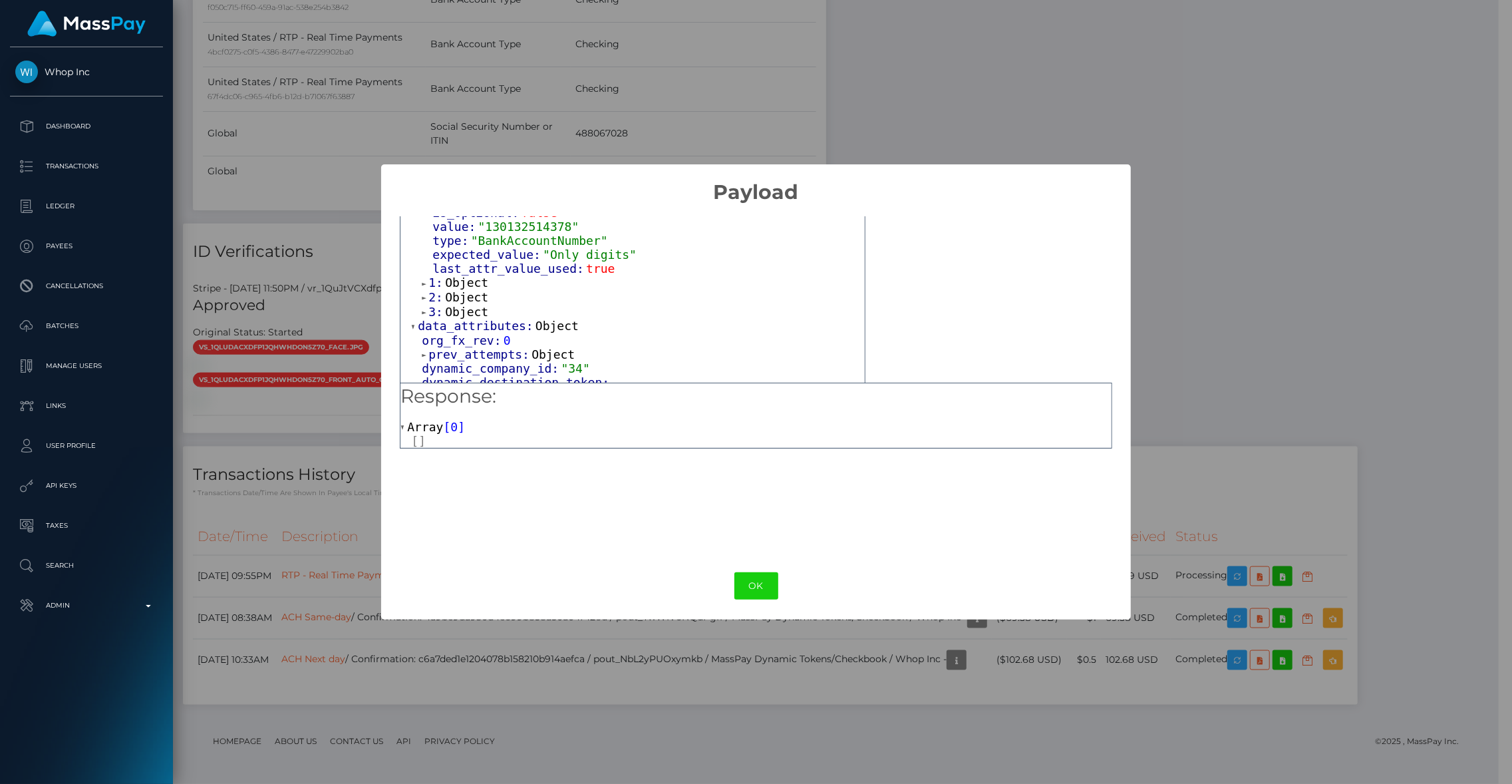
click at [465, 286] on span "Object" at bounding box center [467, 282] width 43 height 14
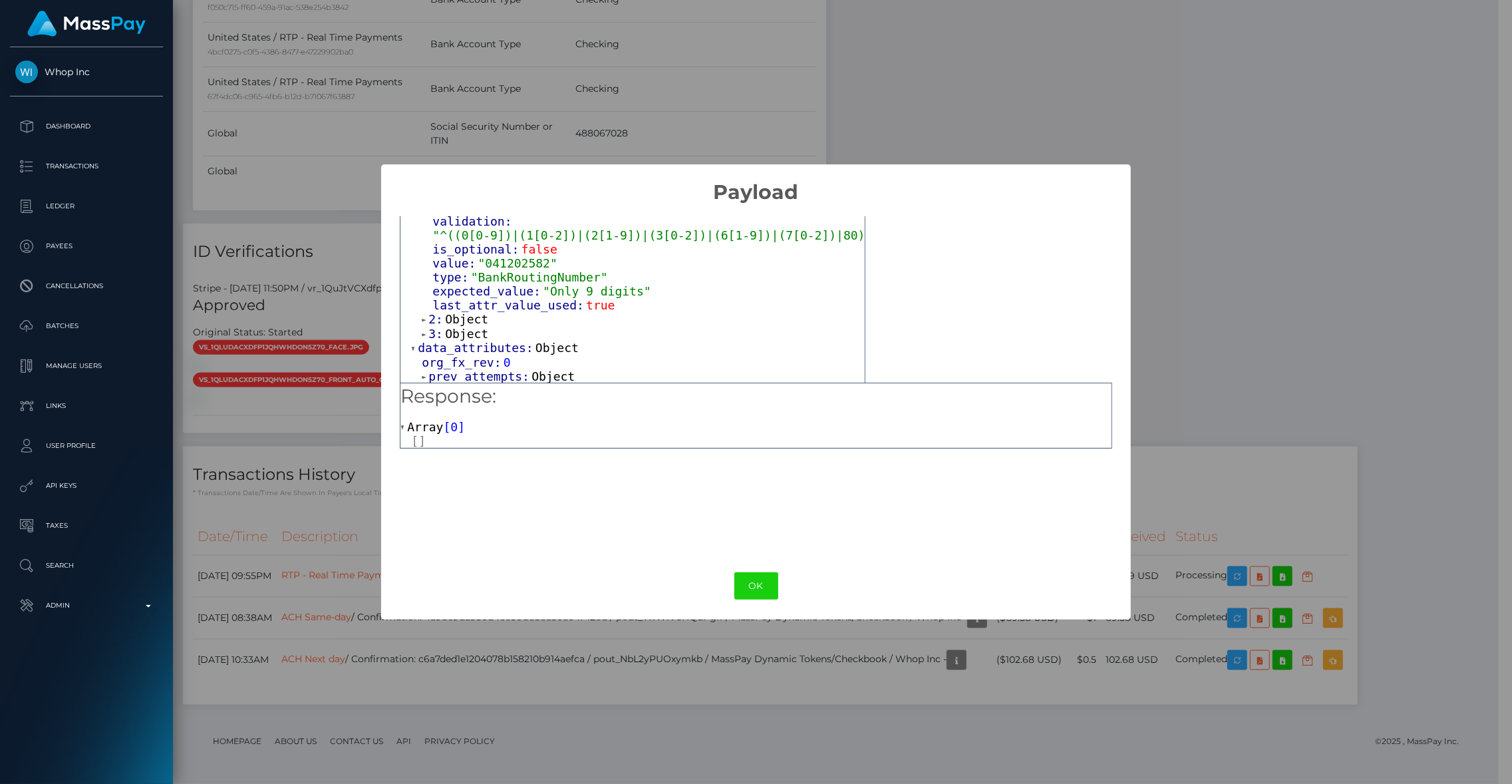
scroll to position [331, 0]
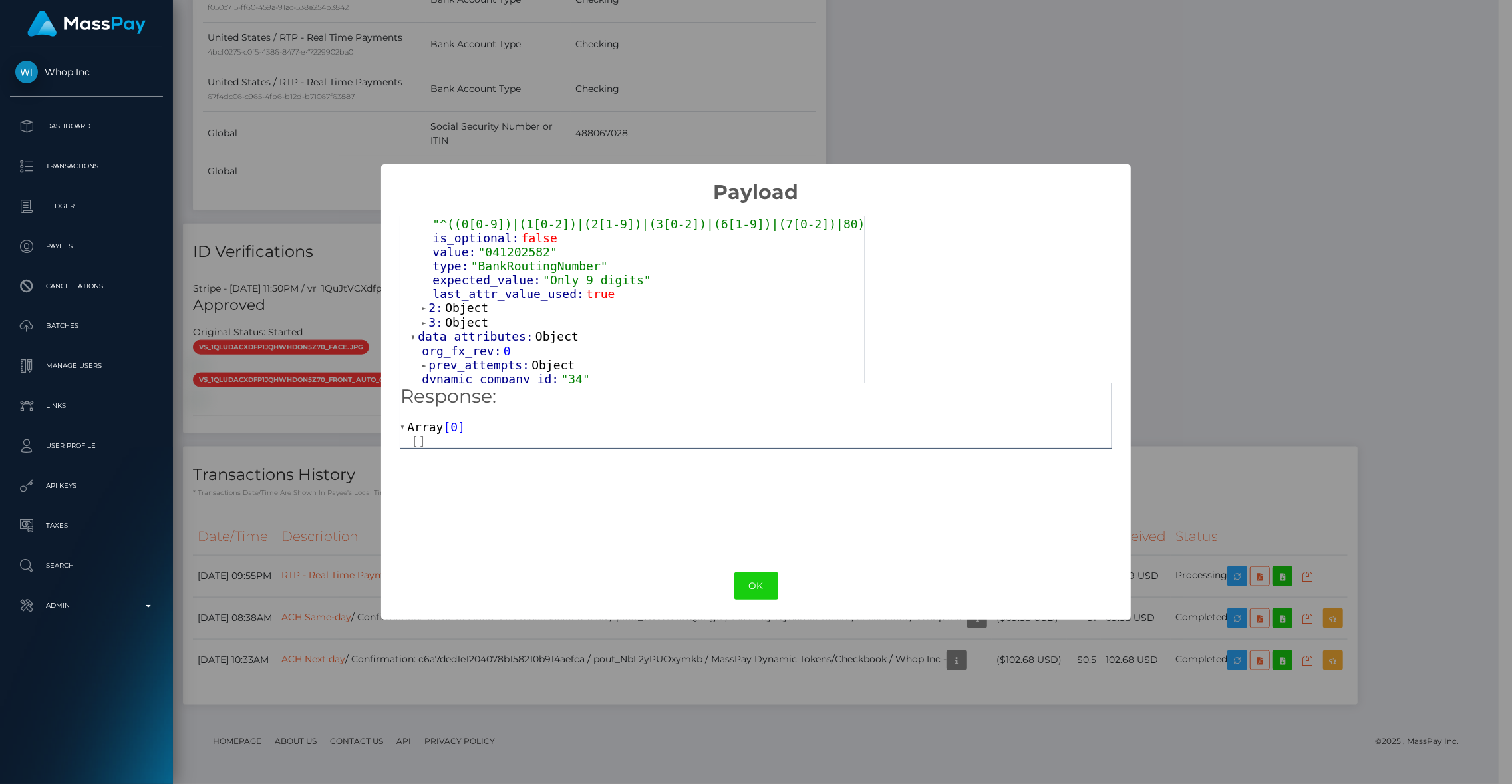
click at [484, 324] on span "Object" at bounding box center [467, 322] width 43 height 14
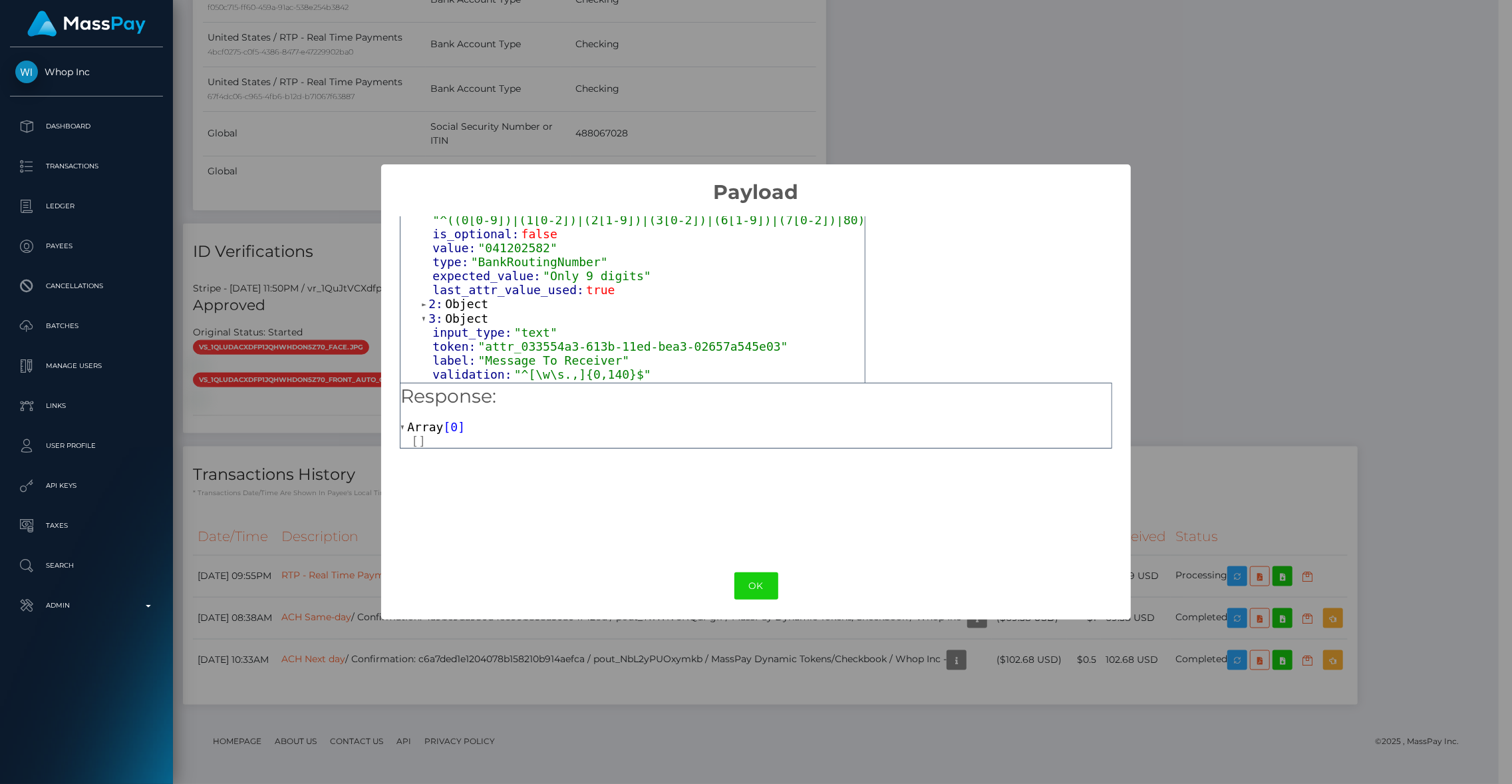
click at [462, 309] on span "Object" at bounding box center [467, 303] width 43 height 14
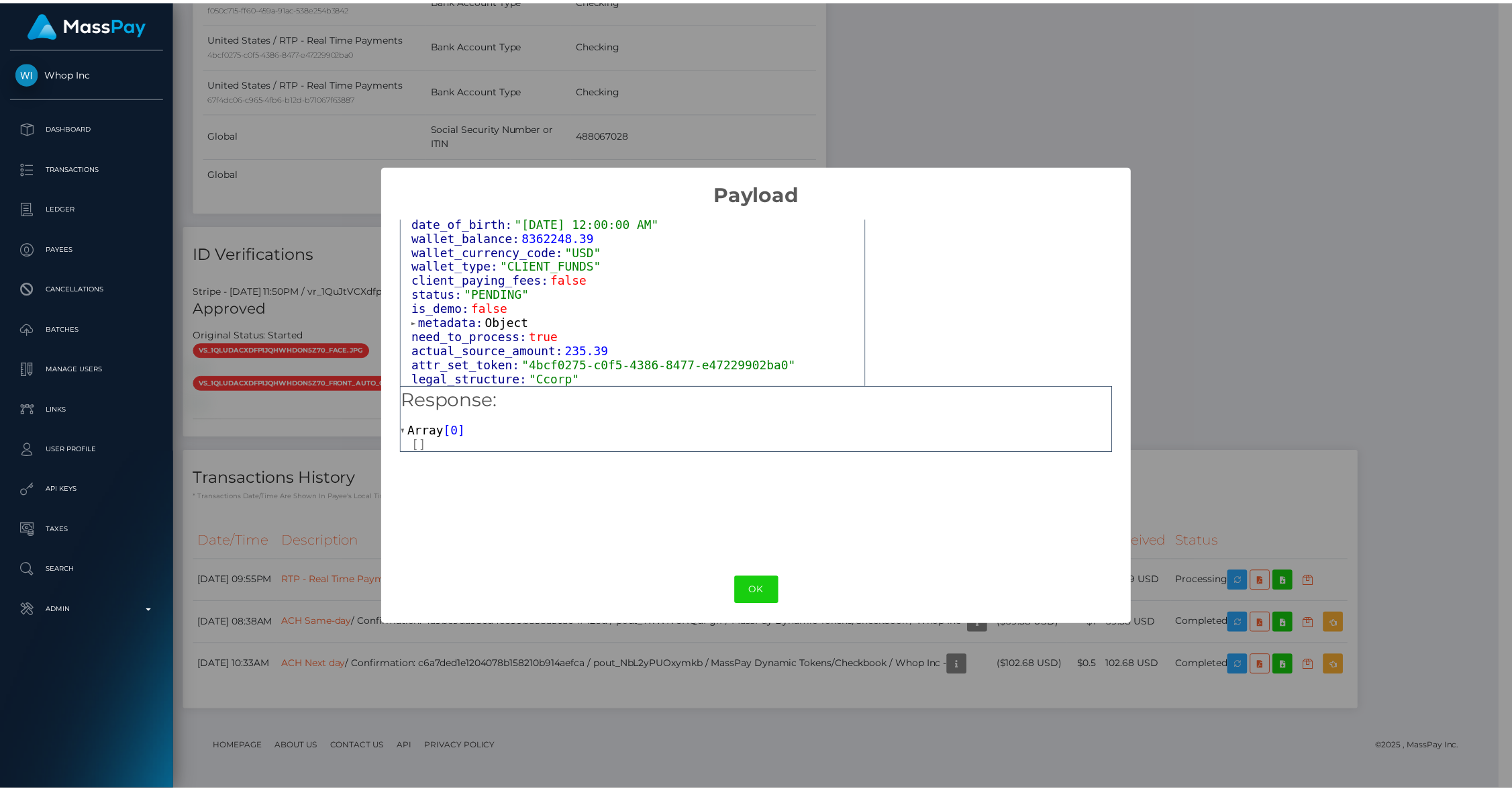
scroll to position [1623, 0]
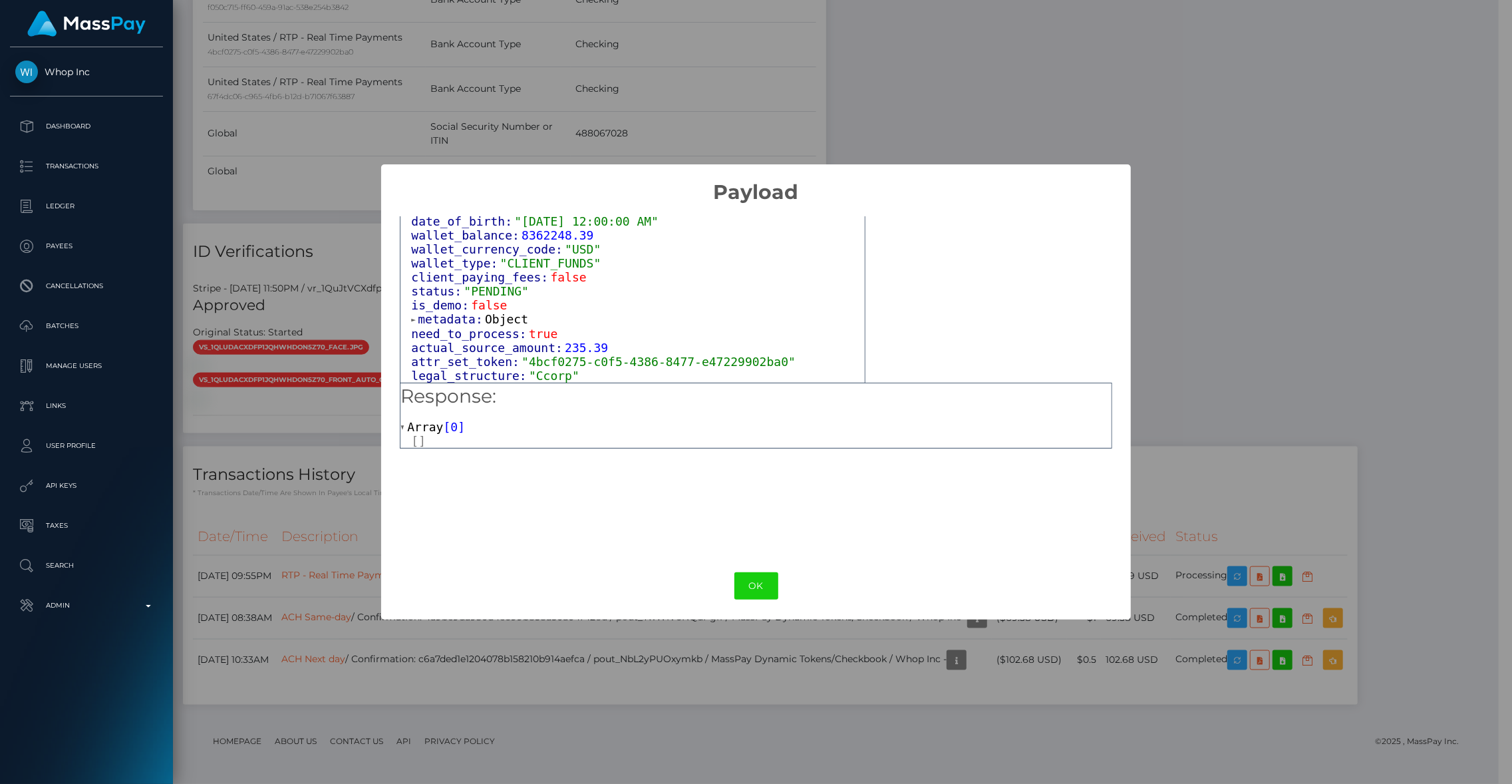
click at [1308, 406] on div "× Payload Output: Object attrs: Array [ 4 ] 0: Object input_type: "text" token:…" at bounding box center [756, 392] width 1512 height 784
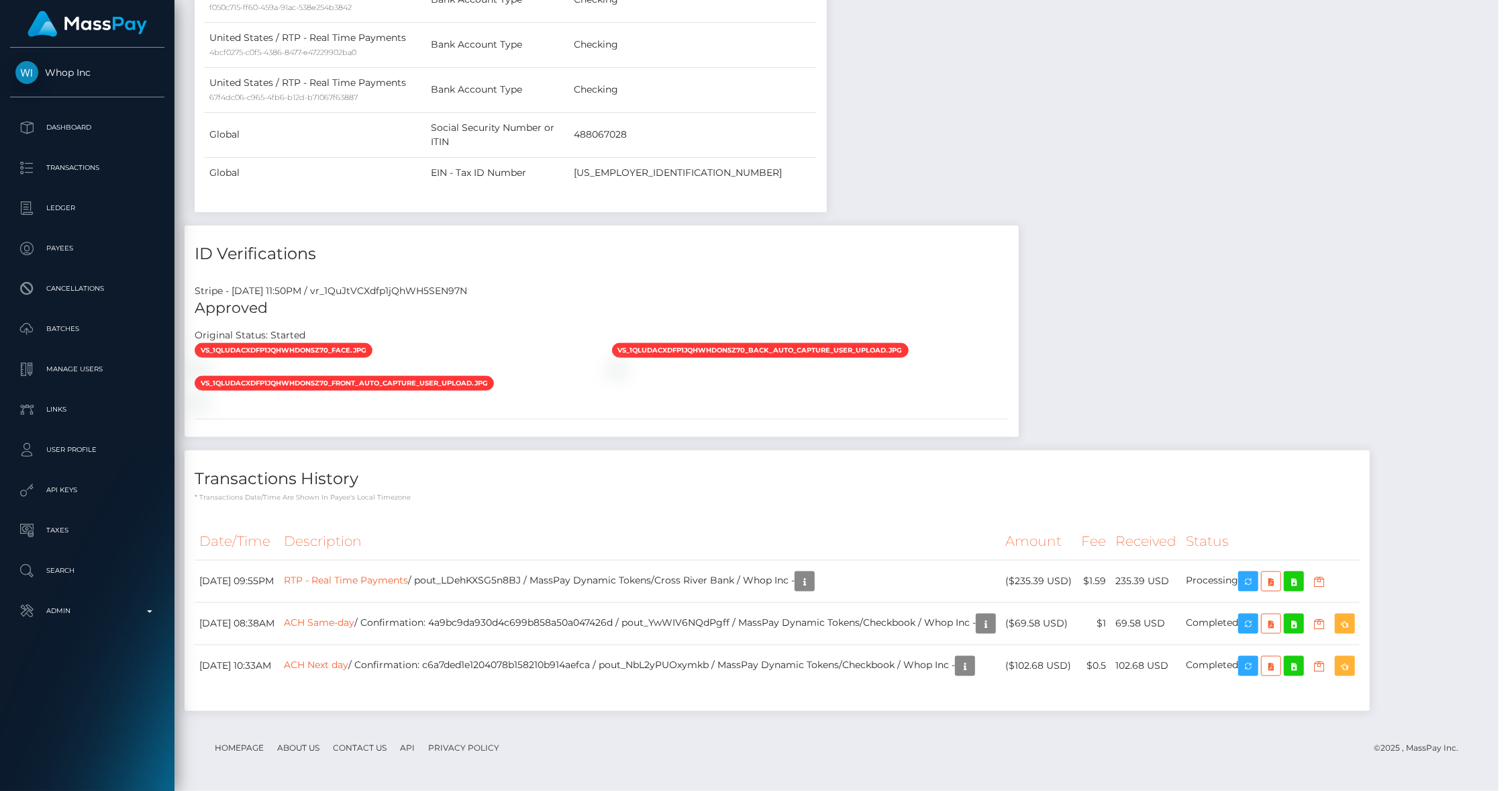
scroll to position [671034, 670821]
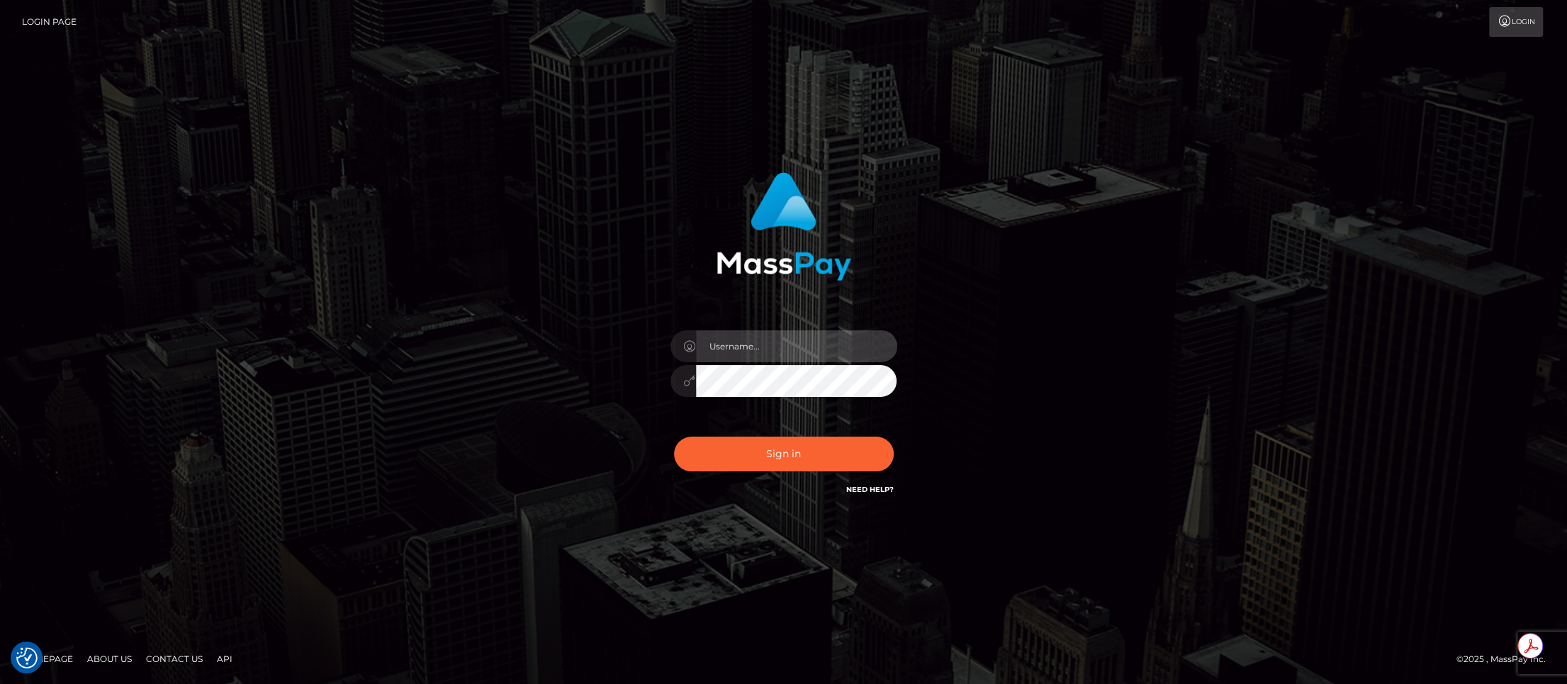
type input "brentg"
click at [774, 446] on button "Sign in" at bounding box center [784, 453] width 220 height 35
click at [804, 463] on button "Sign in" at bounding box center [784, 453] width 220 height 35
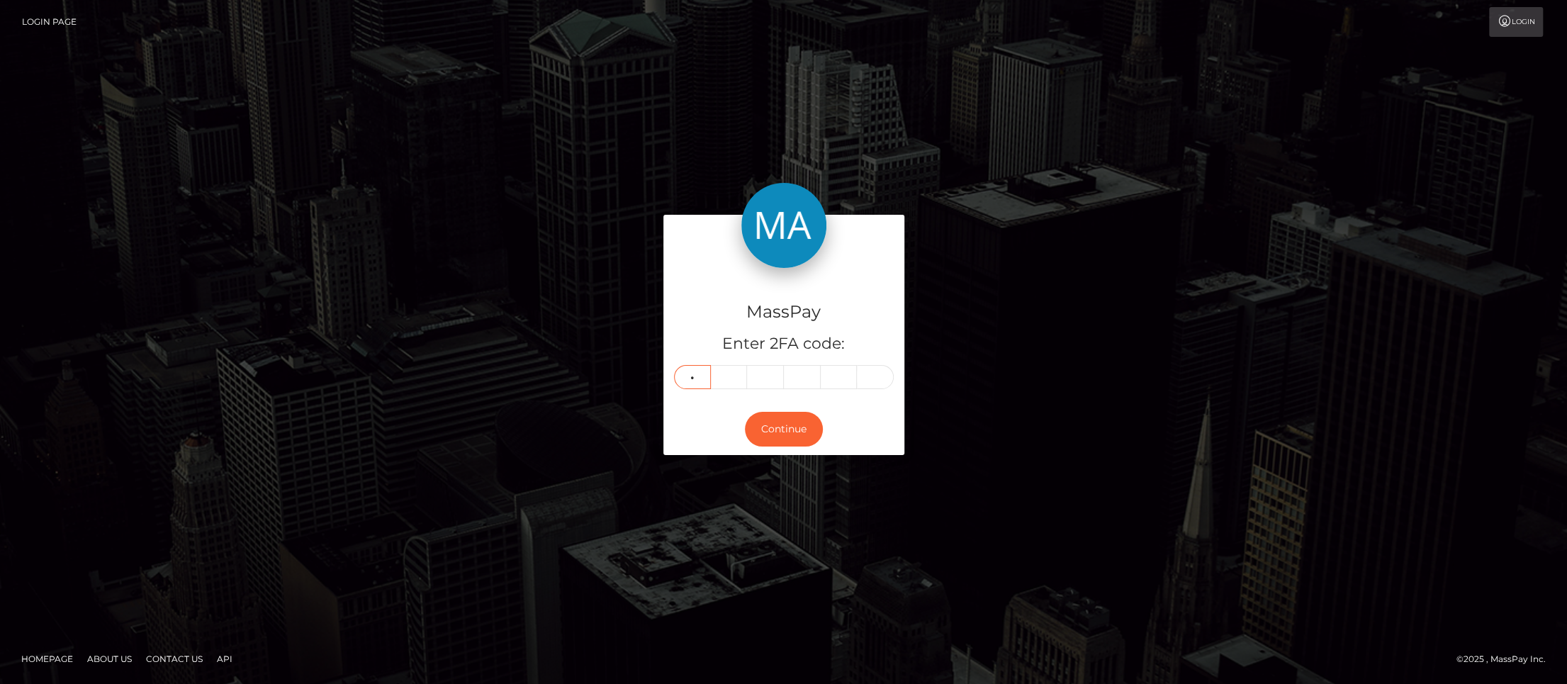
type input "3"
type input "1"
type input "9"
type input "2"
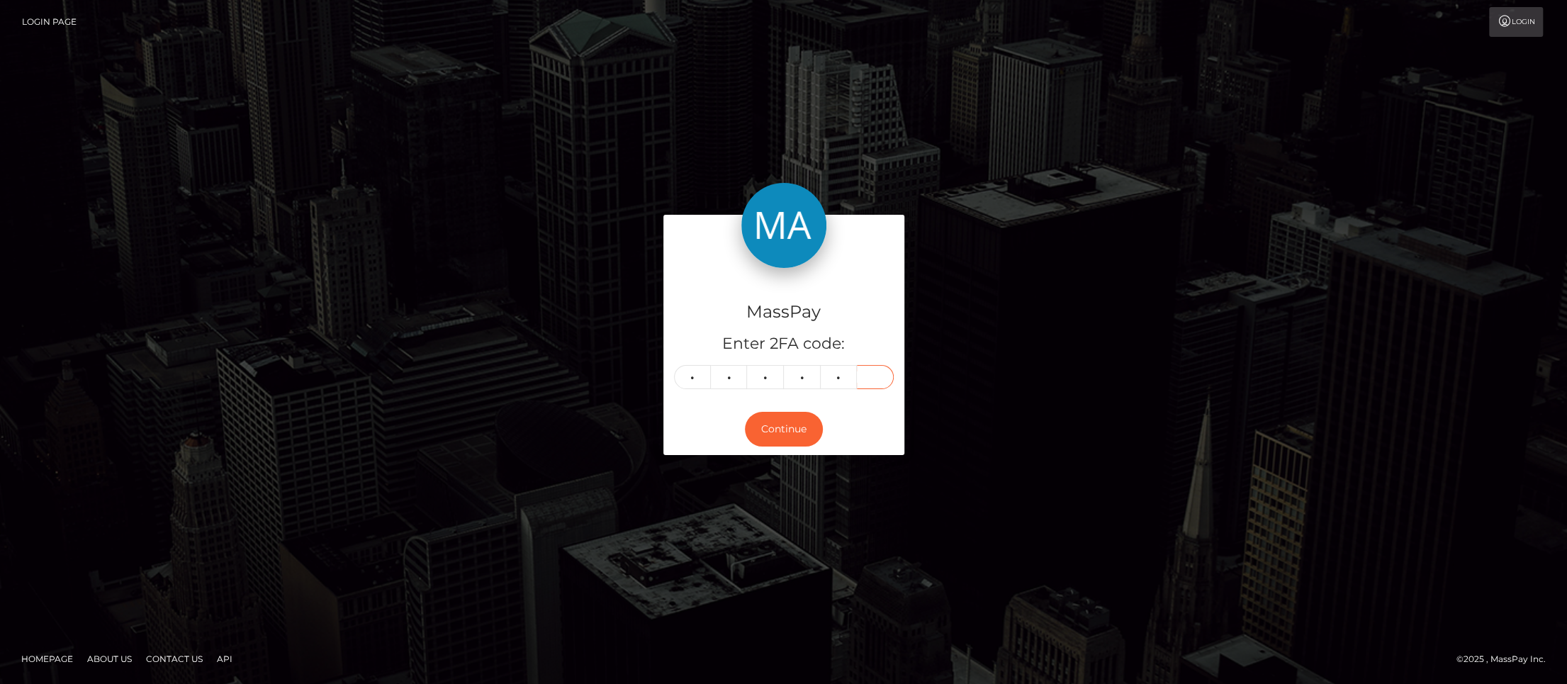
type input "0"
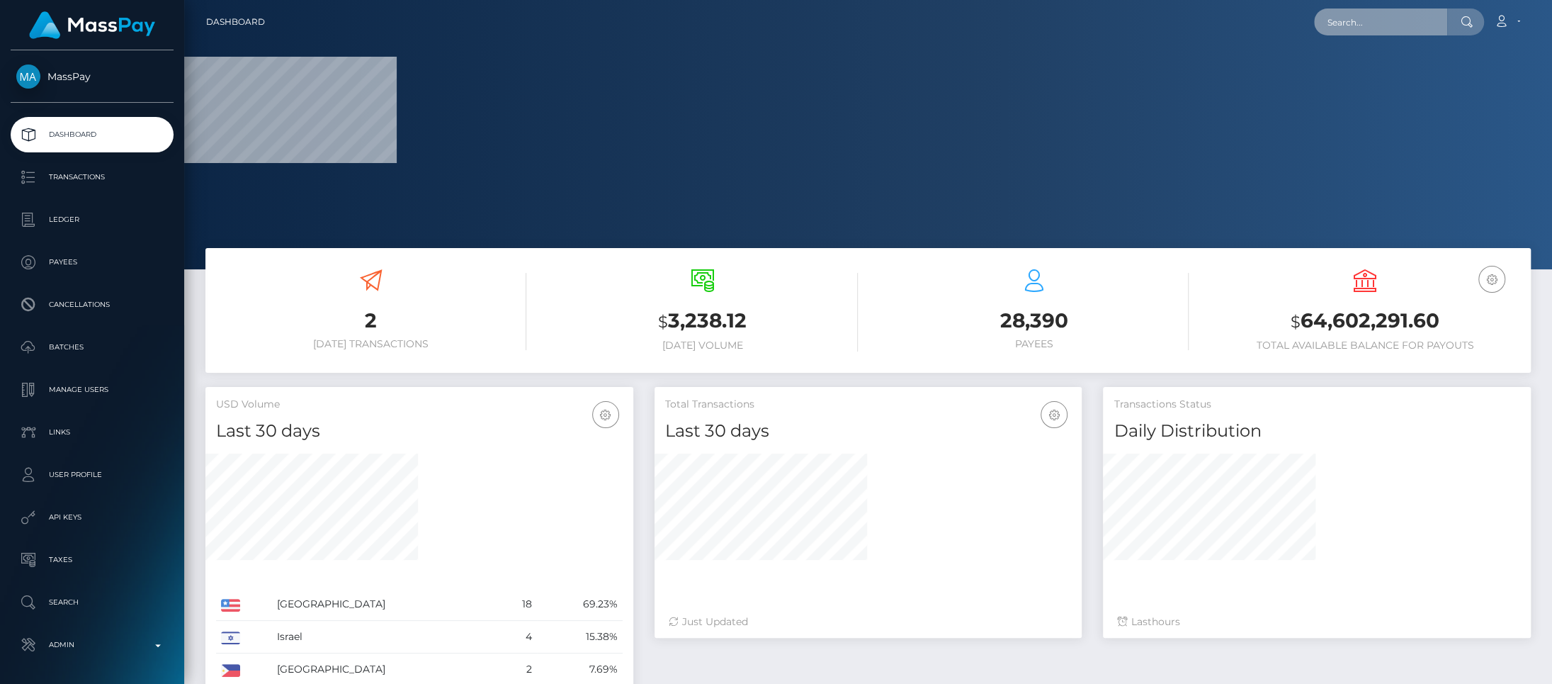
click at [1362, 30] on input "text" at bounding box center [1380, 22] width 133 height 27
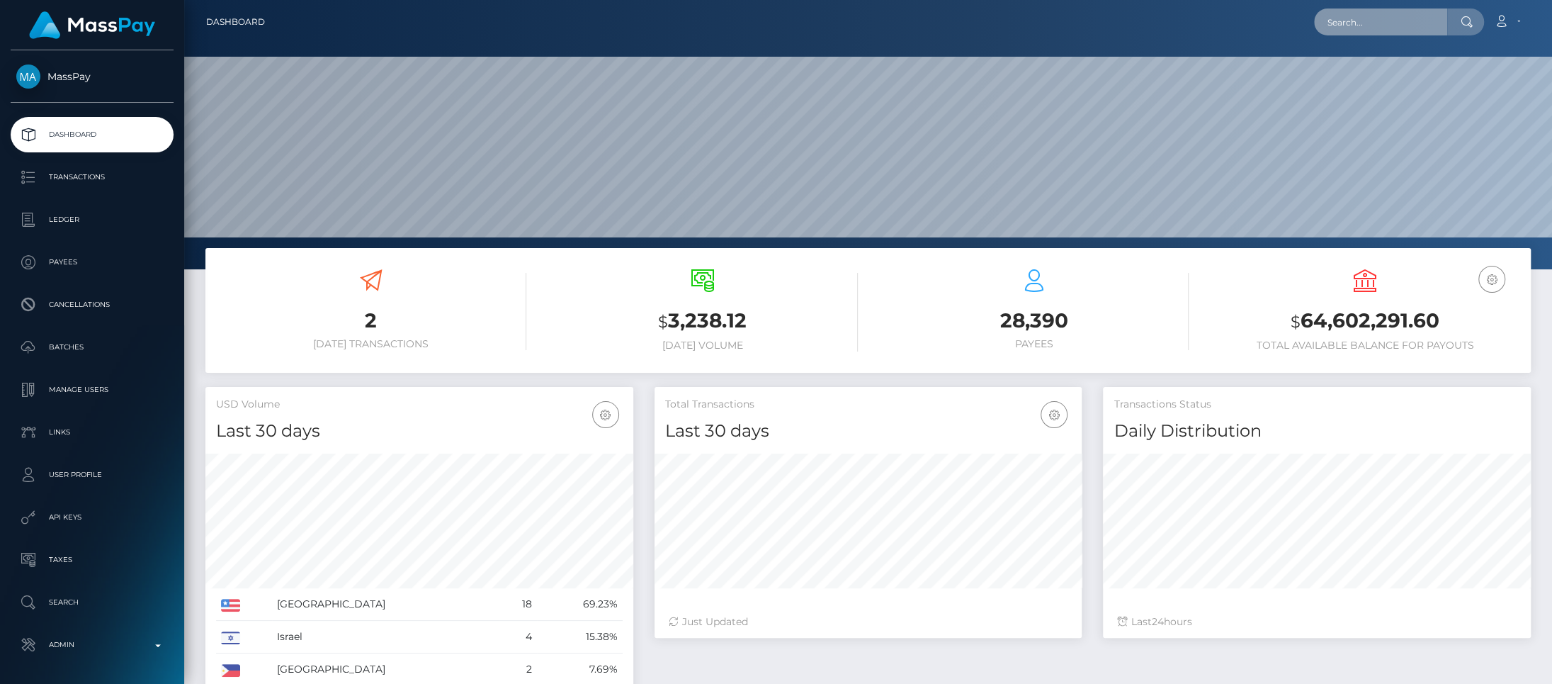
scroll to position [251, 428]
paste input "pout_WuImQfXw2uwfp"
type input "pout_WuImQfXw2uwfp"
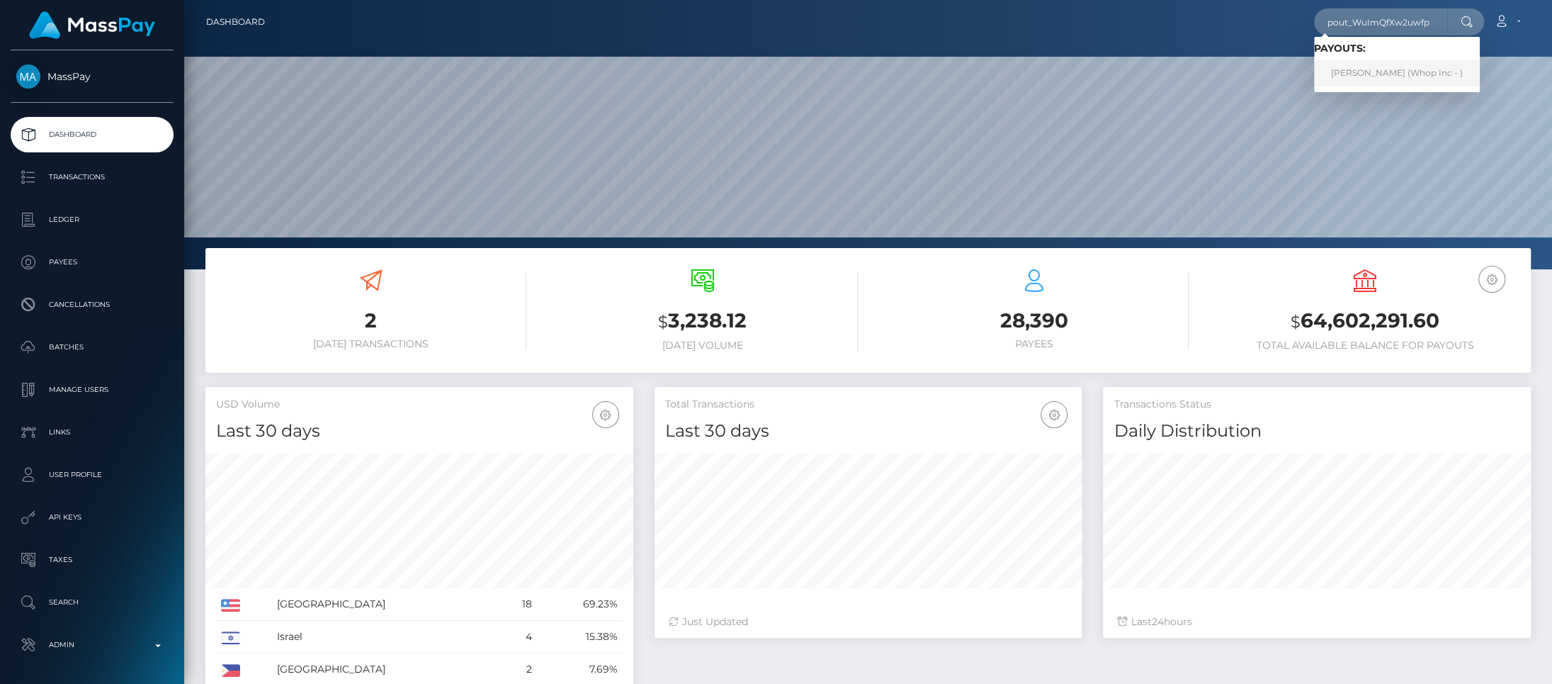
scroll to position [0, 0]
click at [1375, 74] on link "ARMONTE DUBOIS HODGES (Whop Inc - )" at bounding box center [1397, 73] width 166 height 26
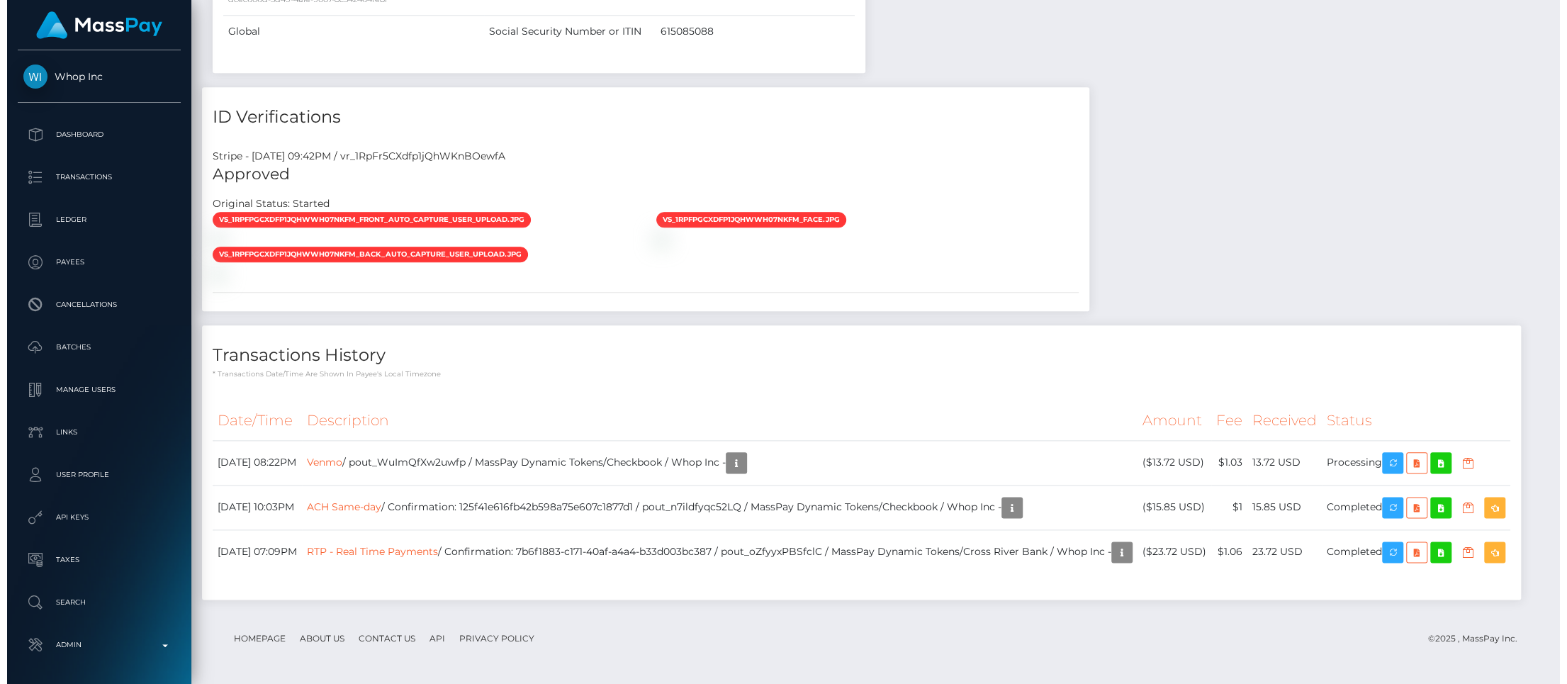
scroll to position [1788, 0]
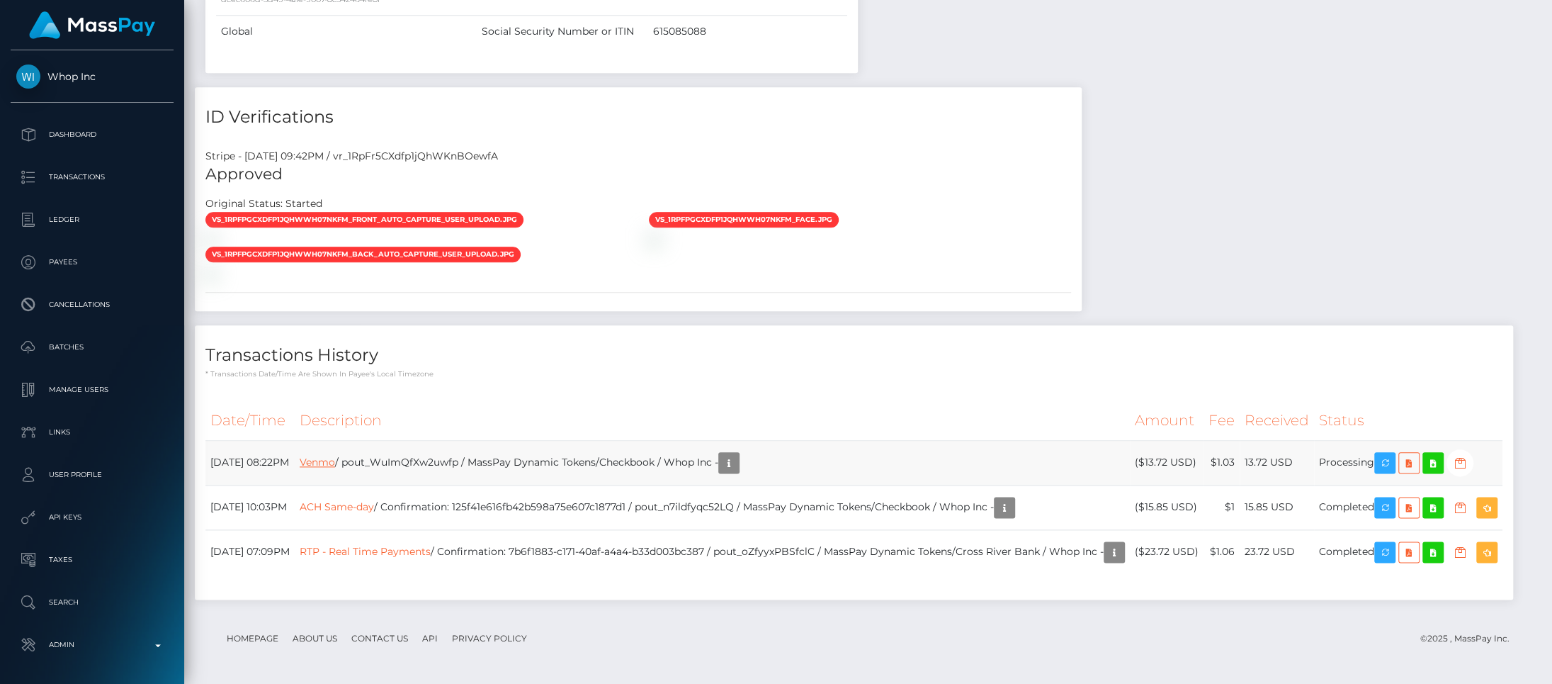
click at [335, 456] on link "Venmo" at bounding box center [317, 462] width 35 height 13
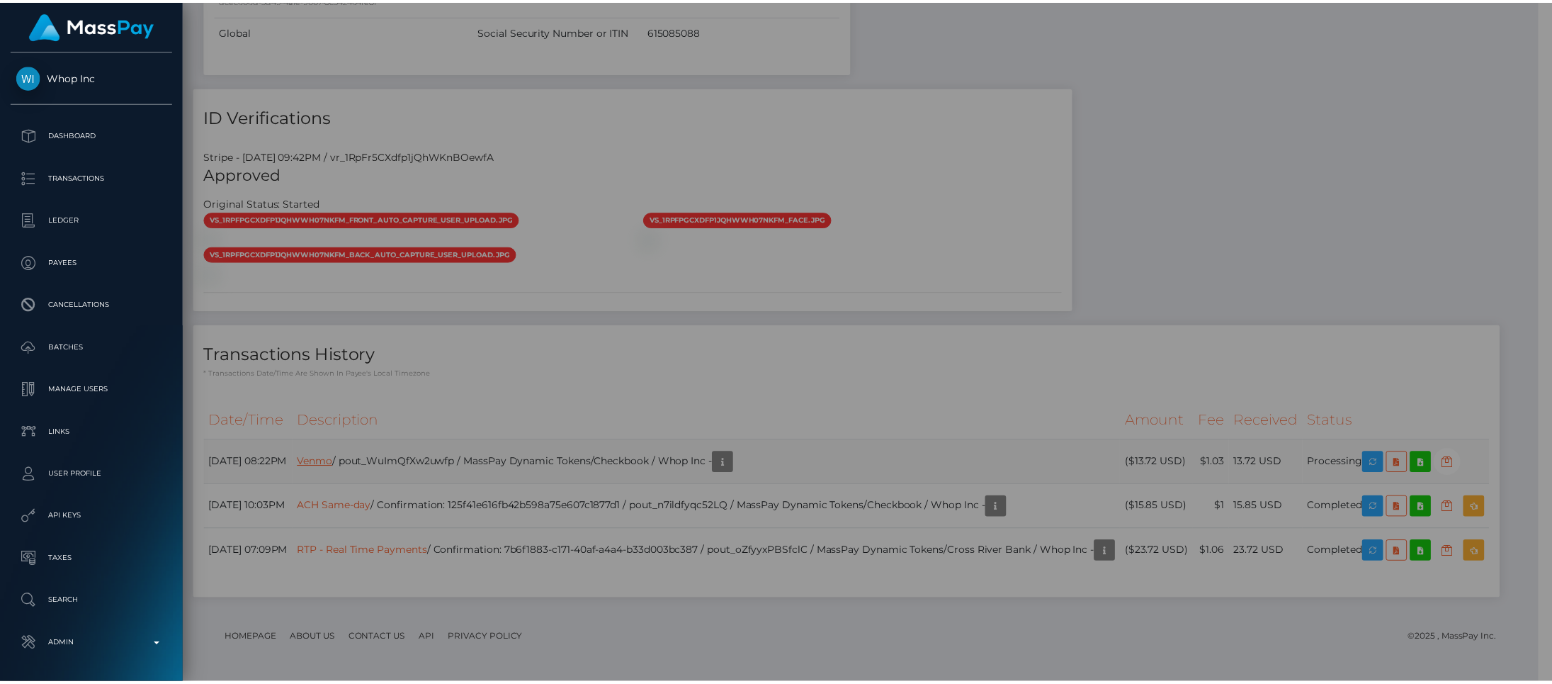
scroll to position [708361, 708103]
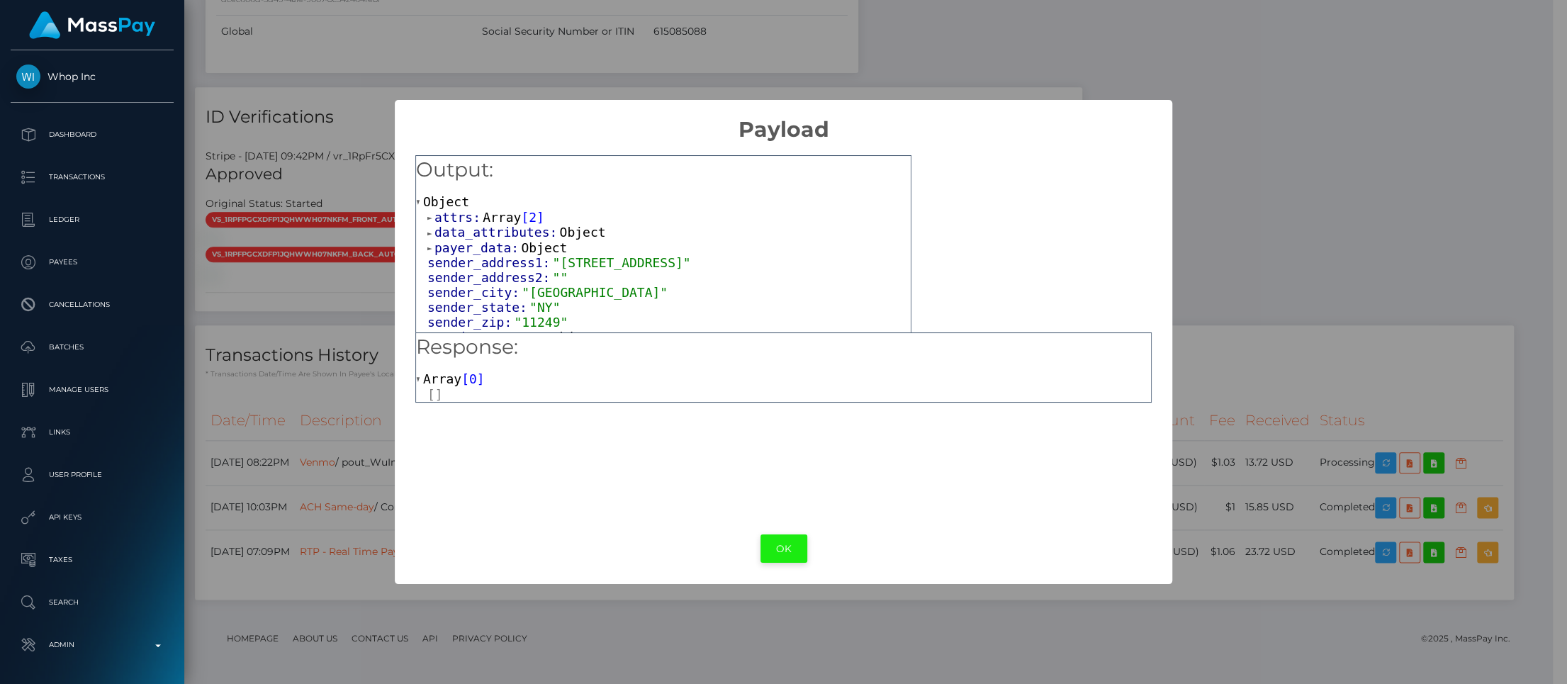
click at [788, 546] on button "OK" at bounding box center [783, 548] width 47 height 29
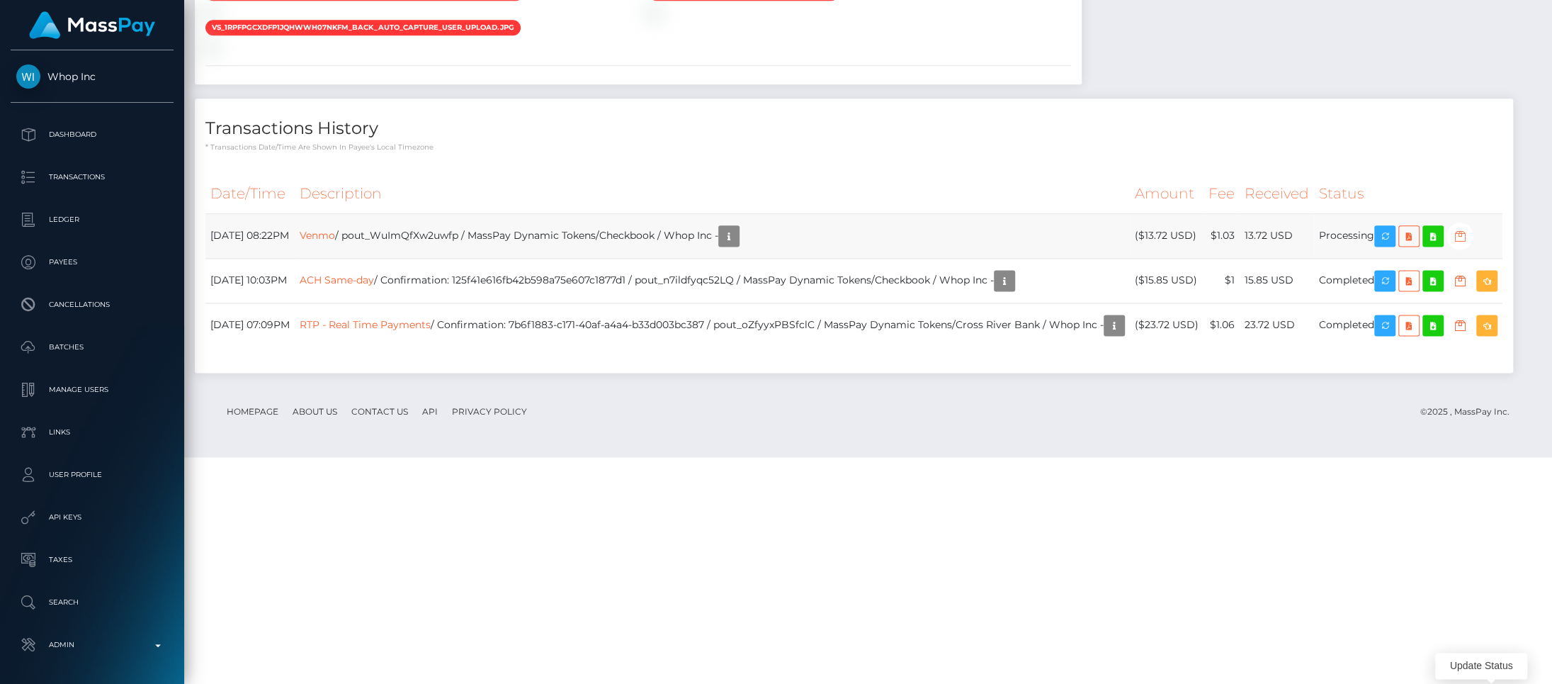
click at [1469, 245] on icon "button" at bounding box center [1460, 236] width 17 height 18
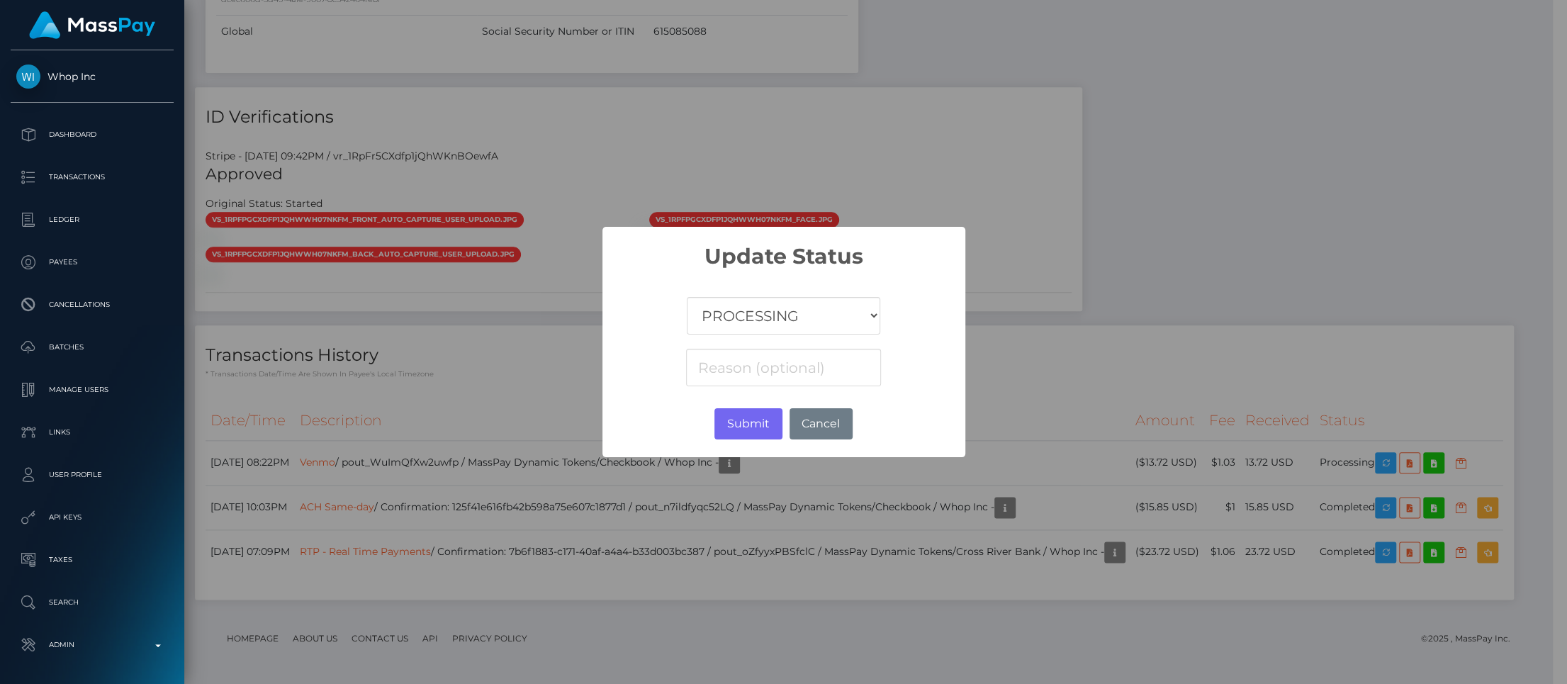
click at [811, 286] on div "COMPLETED CANCELLED READY_FOR_PICKUP PROCESSING" at bounding box center [783, 329] width 363 height 120
click at [795, 307] on select "COMPLETED CANCELLED READY_FOR_PICKUP PROCESSING" at bounding box center [783, 316] width 193 height 38
select select "CANCELLED"
click at [687, 297] on select "COMPLETED CANCELLED READY_FOR_PICKUP PROCESSING" at bounding box center [783, 316] width 193 height 38
click at [760, 423] on button "Submit" at bounding box center [747, 423] width 67 height 31
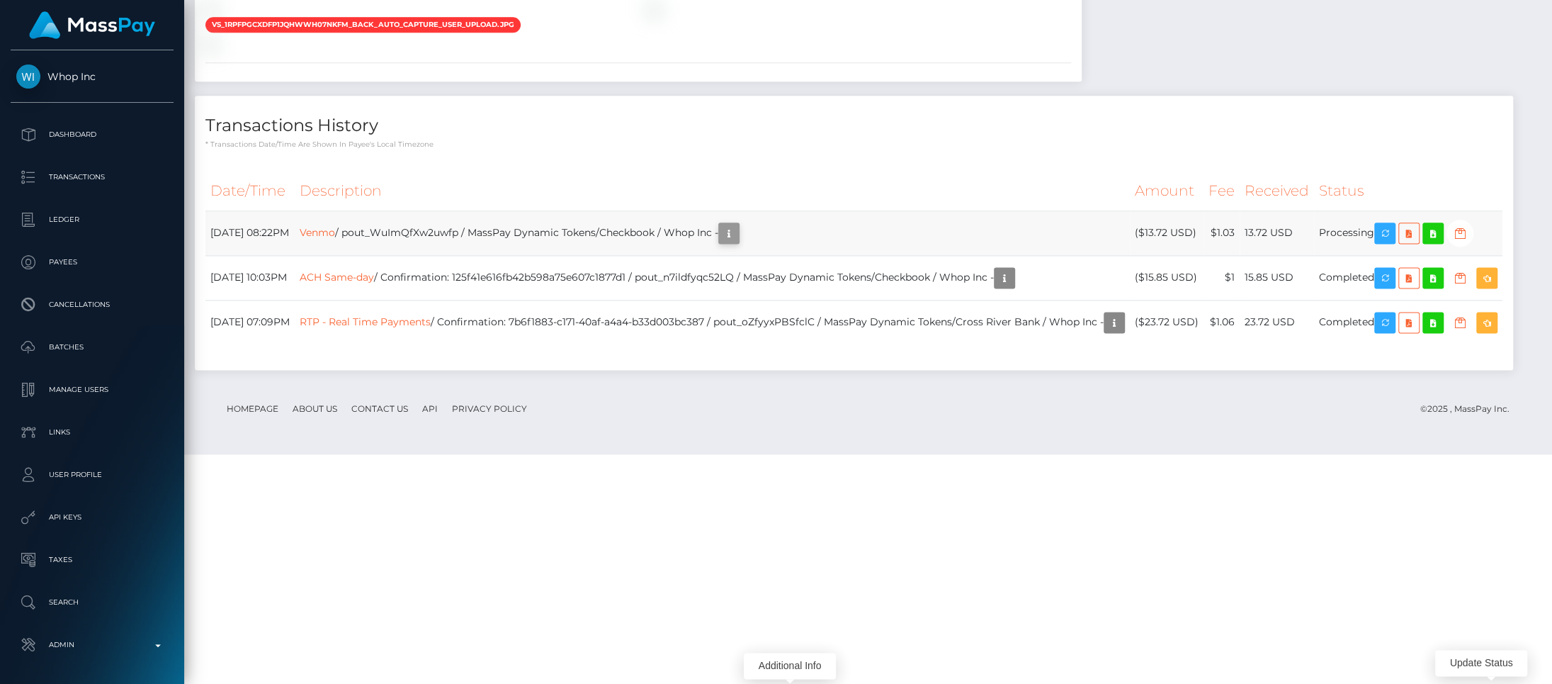
click at [738, 242] on icon "button" at bounding box center [729, 234] width 17 height 18
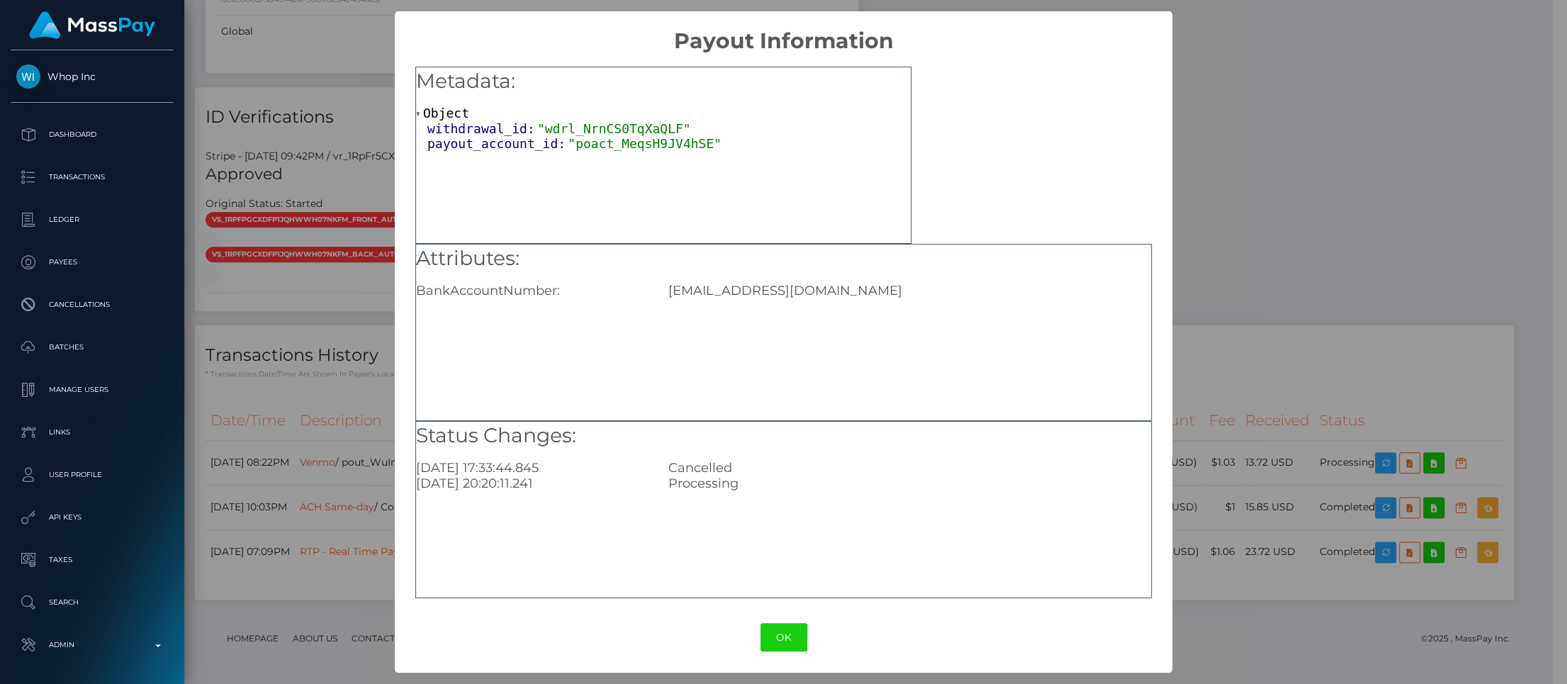
click at [1263, 201] on div "× Payout Information Metadata: Object withdrawal_id: "wdrl_NrnCS0TqXaQLF" payou…" at bounding box center [783, 342] width 1567 height 684
